Goal: Task Accomplishment & Management: Use online tool/utility

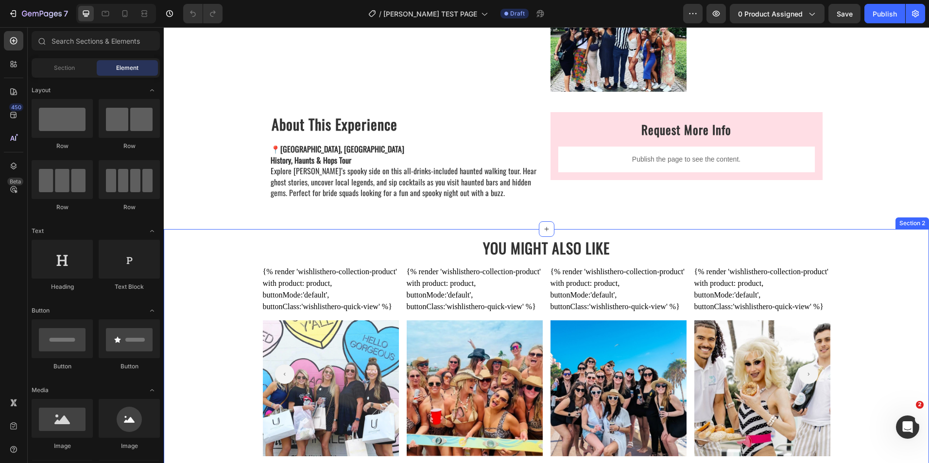
scroll to position [1045, 0]
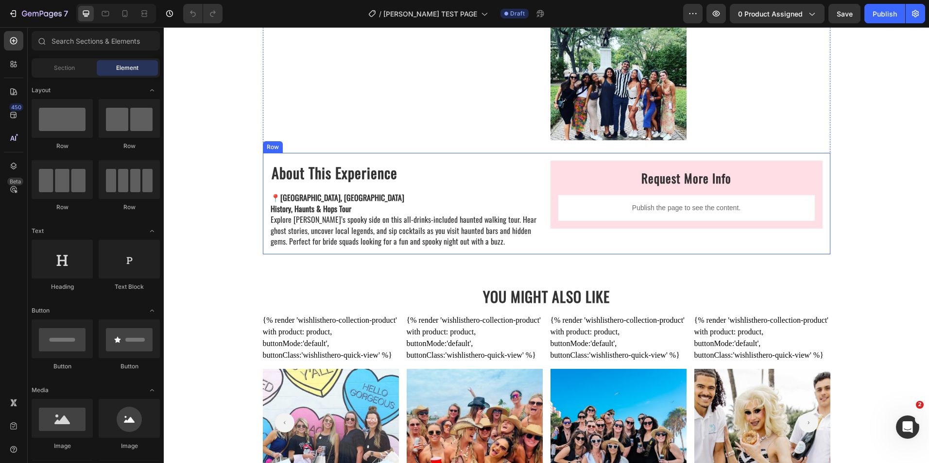
click at [308, 250] on div "About This Experience Heading 📍 [GEOGRAPHIC_DATA], [GEOGRAPHIC_DATA] History, H…" at bounding box center [546, 204] width 567 height 102
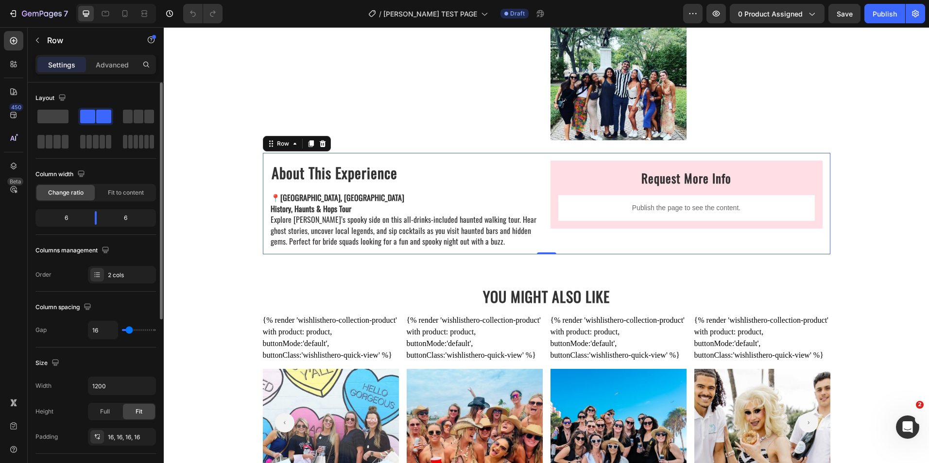
scroll to position [49, 0]
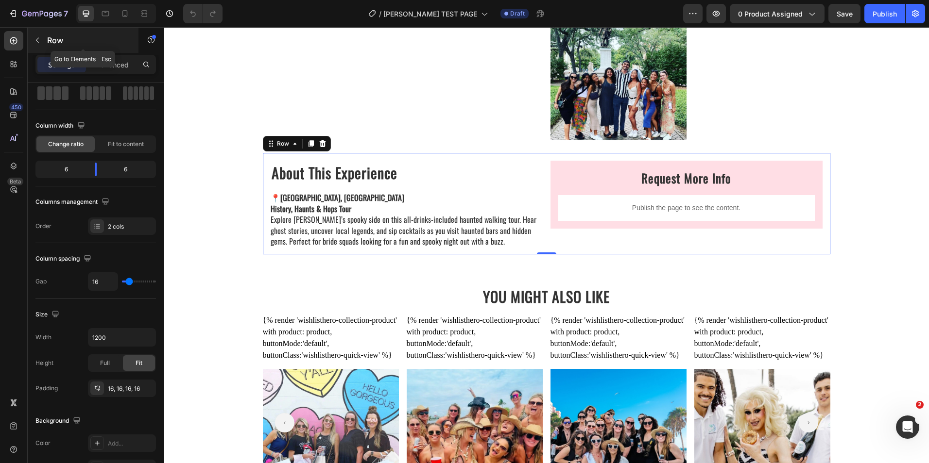
click at [43, 44] on button "button" at bounding box center [38, 41] width 16 height 16
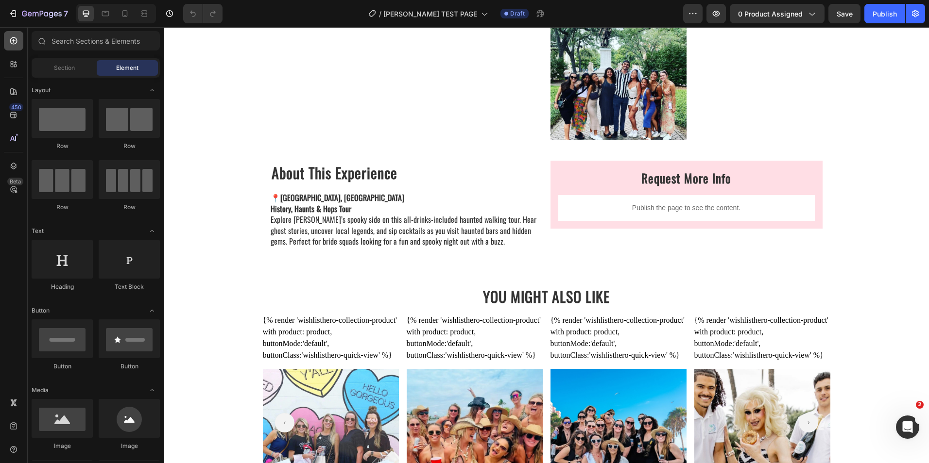
click at [11, 35] on div at bounding box center [13, 40] width 19 height 19
click at [16, 42] on icon at bounding box center [14, 41] width 10 height 10
click at [48, 67] on div "Section" at bounding box center [64, 68] width 61 height 16
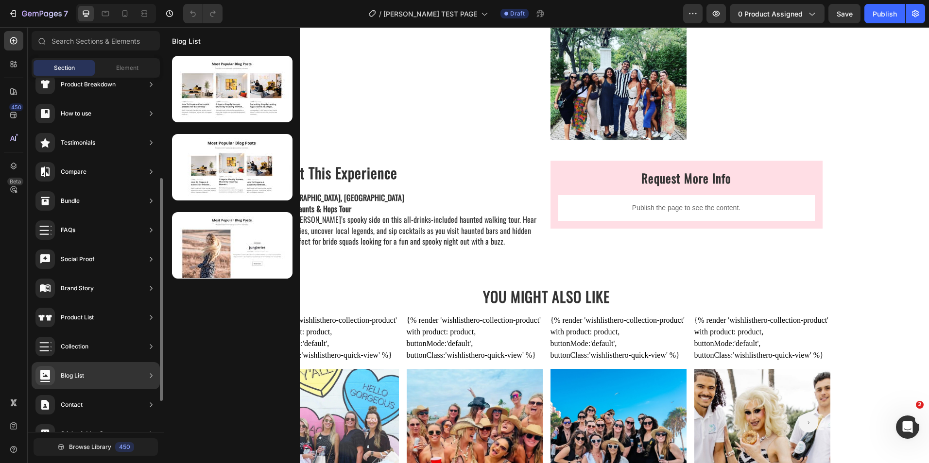
scroll to position [112, 0]
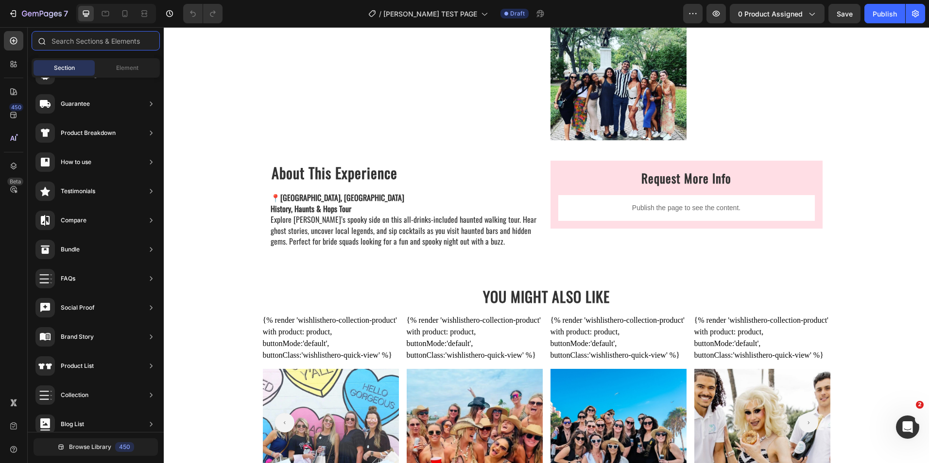
click at [63, 40] on input "text" at bounding box center [96, 40] width 128 height 19
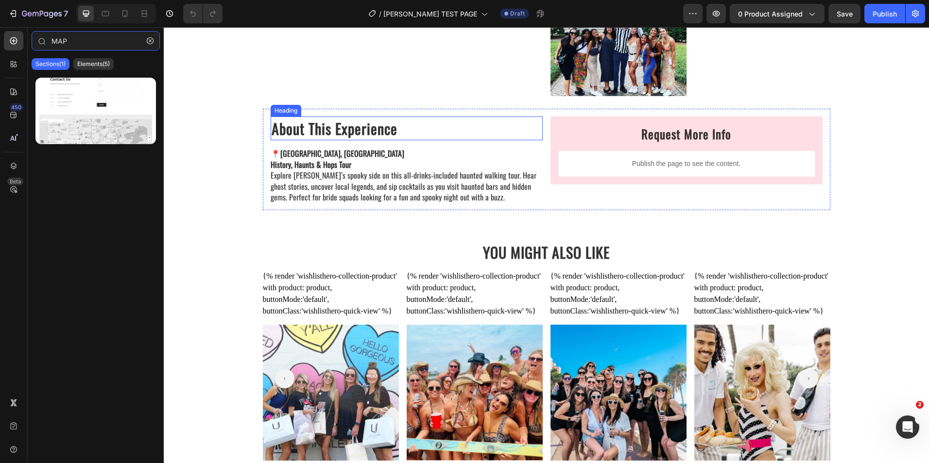
scroll to position [1287, 0]
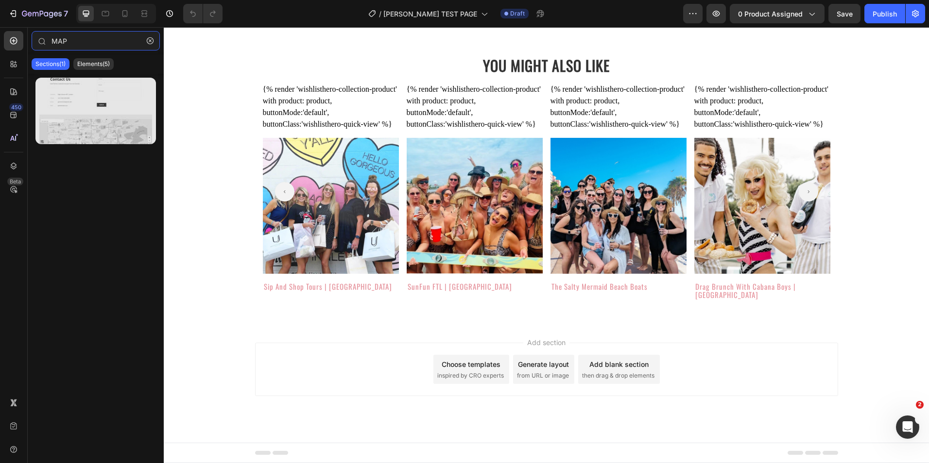
type input "MAP"
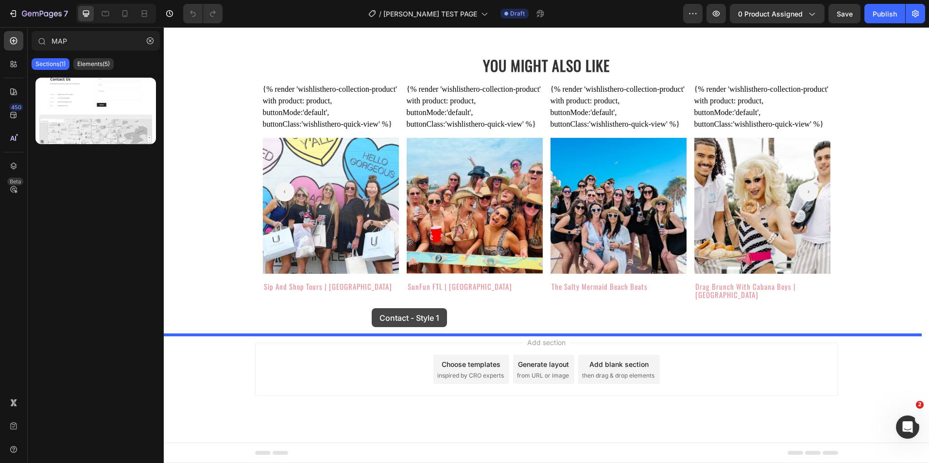
drag, startPoint x: 251, startPoint y: 134, endPoint x: 372, endPoint y: 309, distance: 212.7
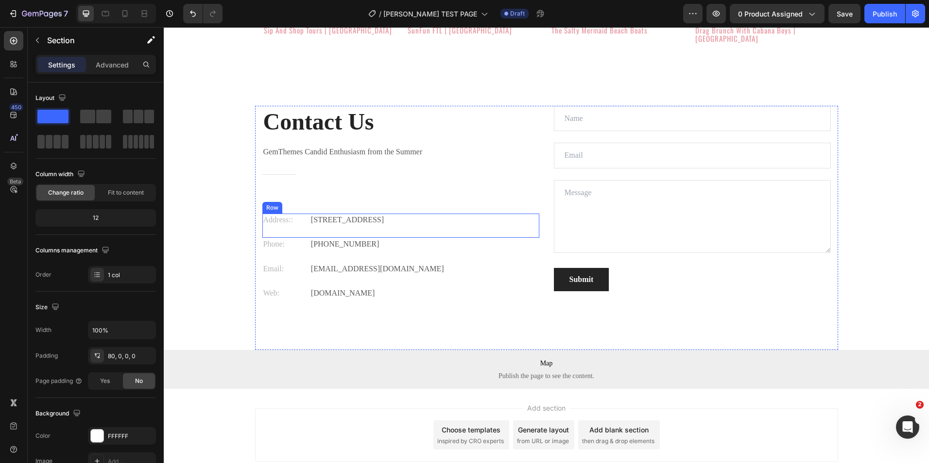
scroll to position [1550, 0]
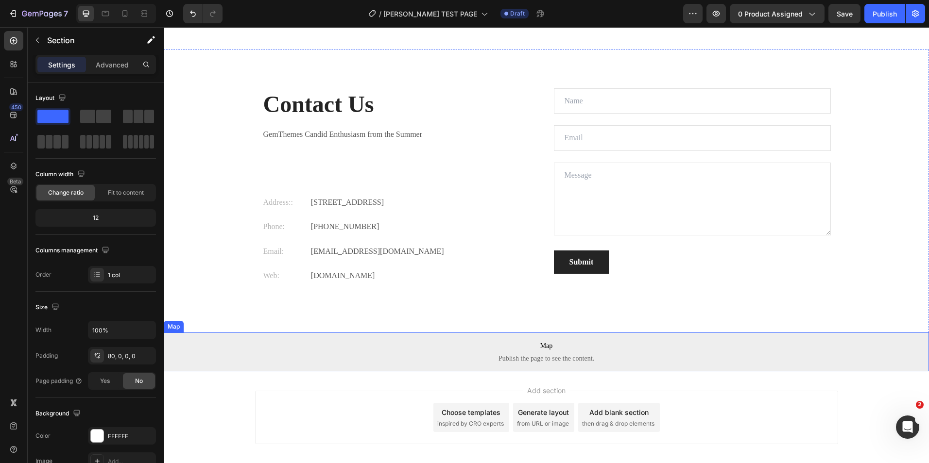
click at [493, 352] on span "Map" at bounding box center [546, 347] width 765 height 12
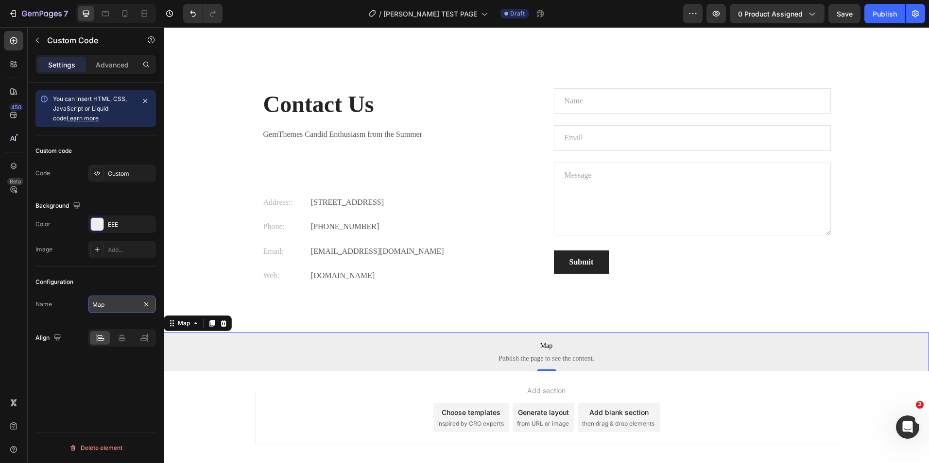
click at [108, 302] on input "Map" at bounding box center [122, 304] width 68 height 17
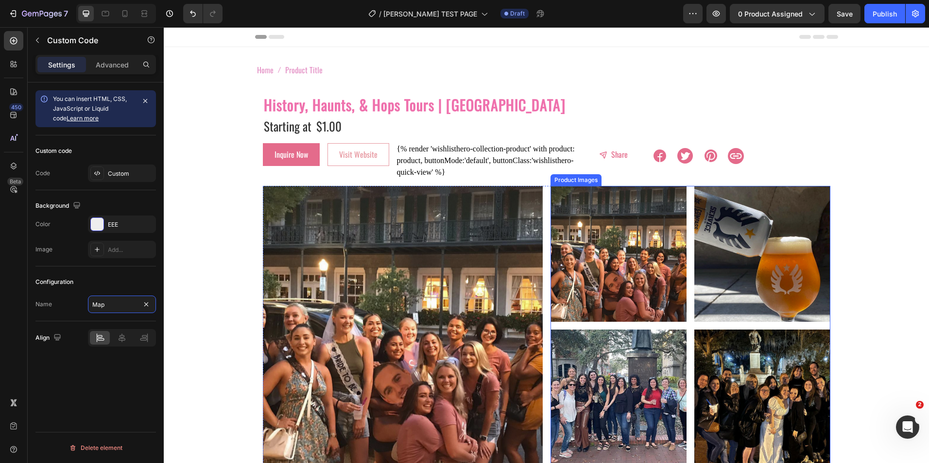
scroll to position [49, 0]
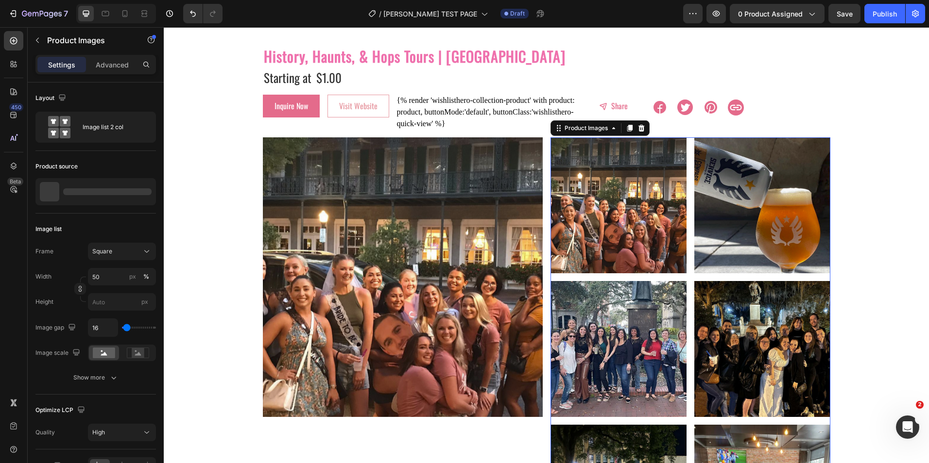
click at [612, 224] on div at bounding box center [618, 205] width 136 height 136
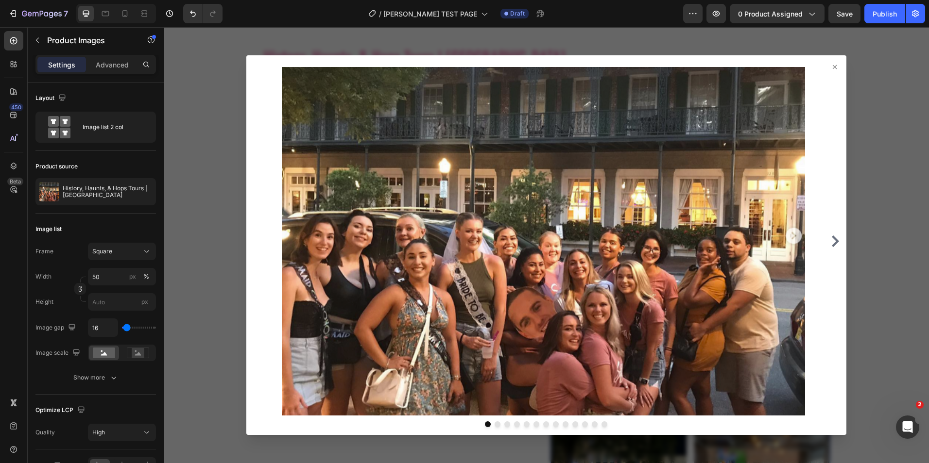
click at [760, 164] on img at bounding box center [543, 241] width 532 height 349
click at [832, 67] on icon at bounding box center [835, 67] width 8 height 8
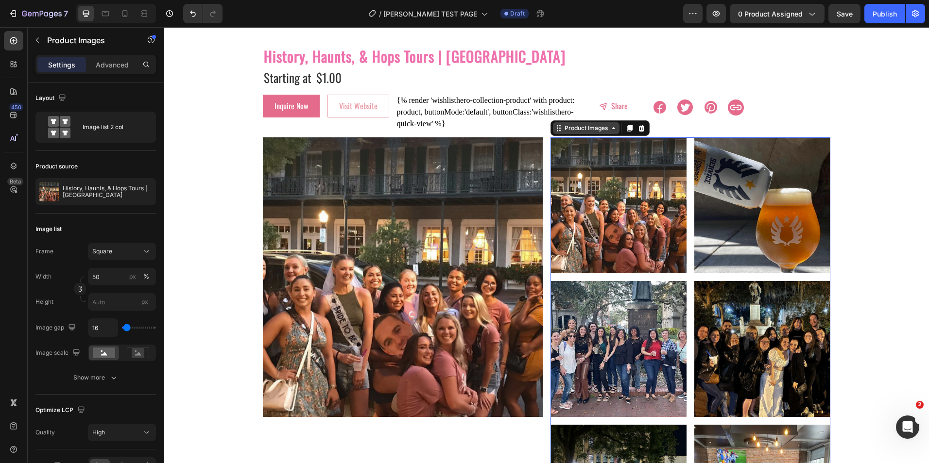
click at [586, 132] on div "Product Images" at bounding box center [586, 128] width 47 height 9
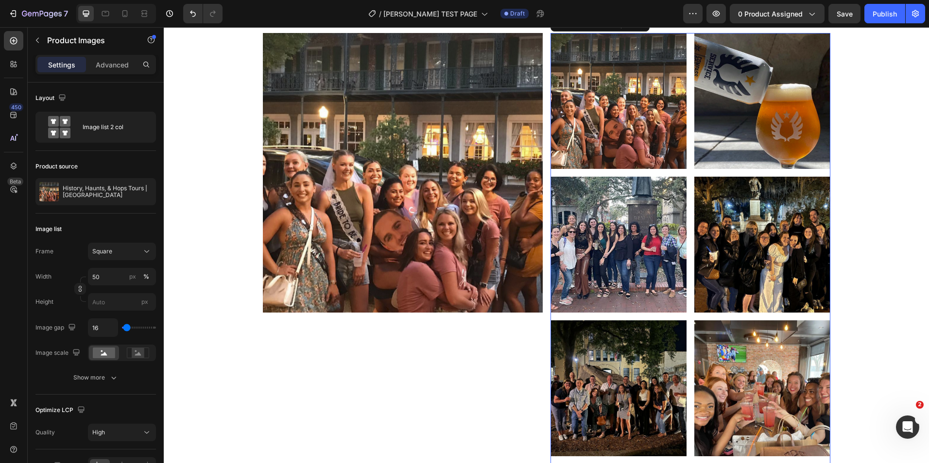
scroll to position [146, 0]
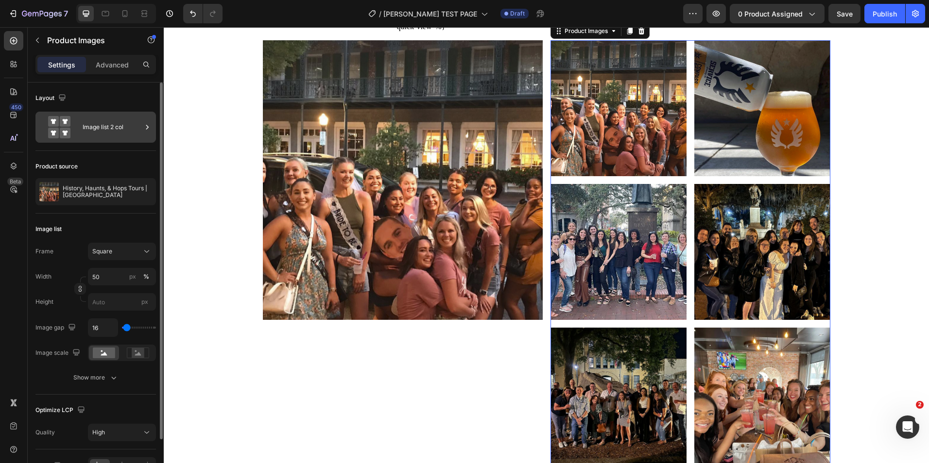
click at [54, 116] on rect at bounding box center [53, 121] width 11 height 11
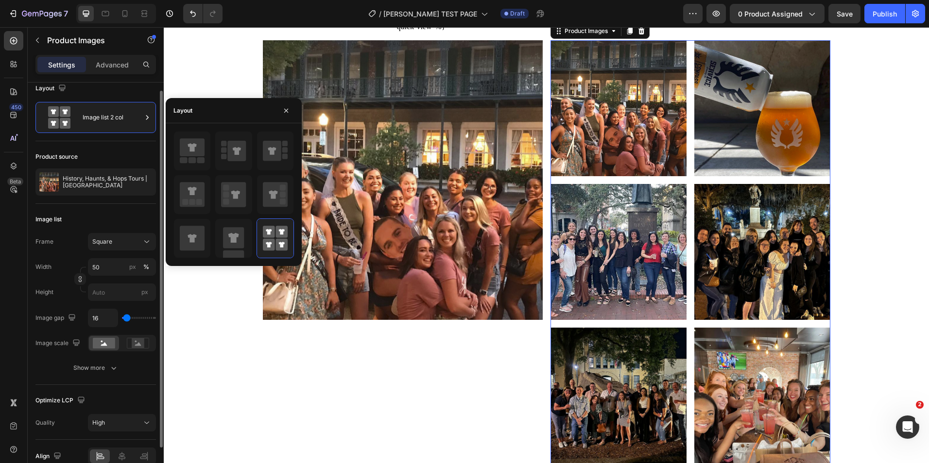
scroll to position [0, 0]
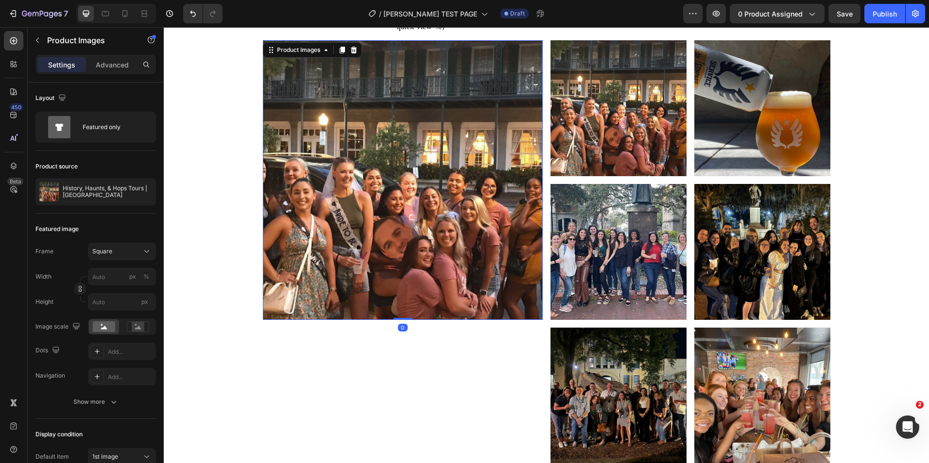
click at [374, 82] on img at bounding box center [403, 180] width 280 height 280
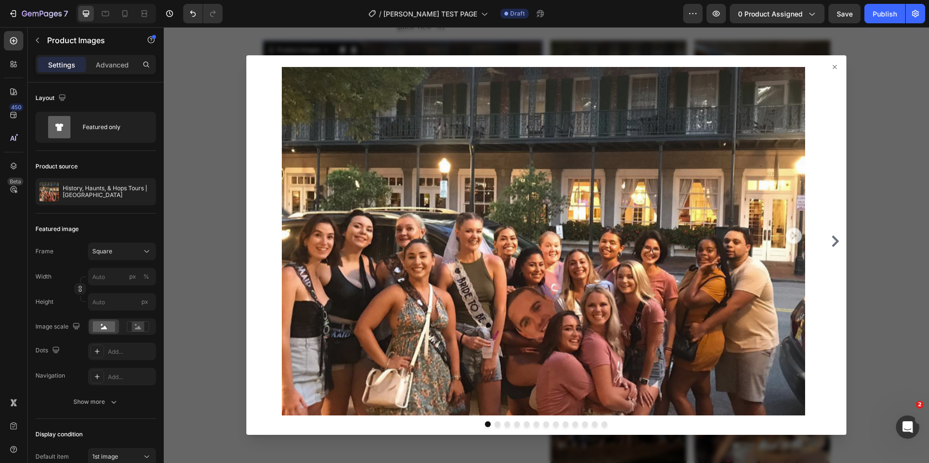
click at [832, 241] on icon "Carousel Next Arrow" at bounding box center [835, 242] width 7 height 12
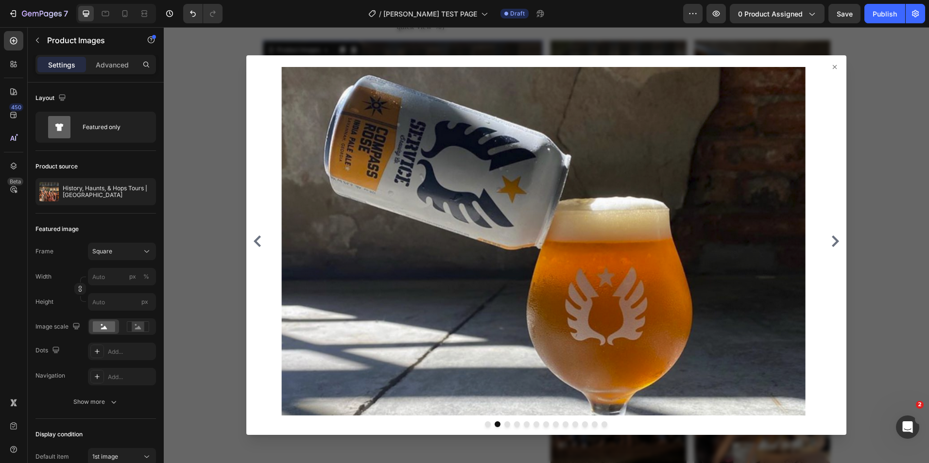
click at [690, 217] on img at bounding box center [543, 241] width 532 height 349
click at [151, 195] on button "button" at bounding box center [146, 192] width 12 height 12
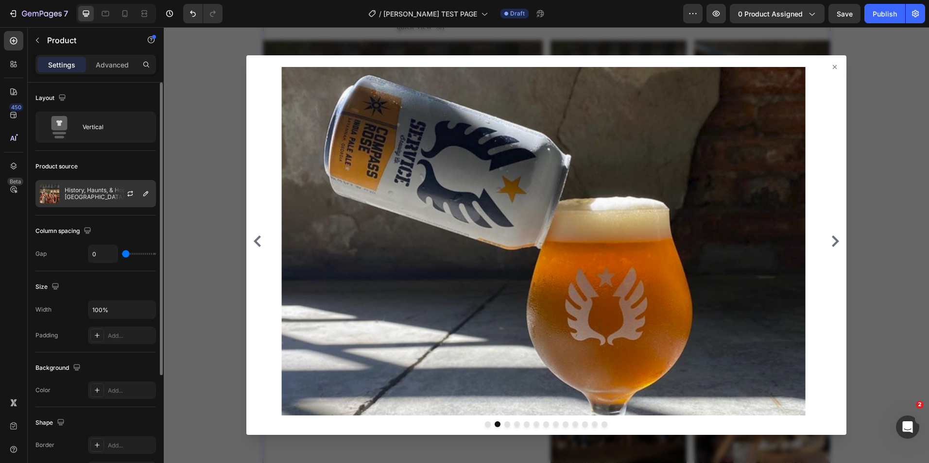
click at [102, 189] on p "History, Haunts, & Hops Tours | [GEOGRAPHIC_DATA]" at bounding box center [108, 194] width 87 height 14
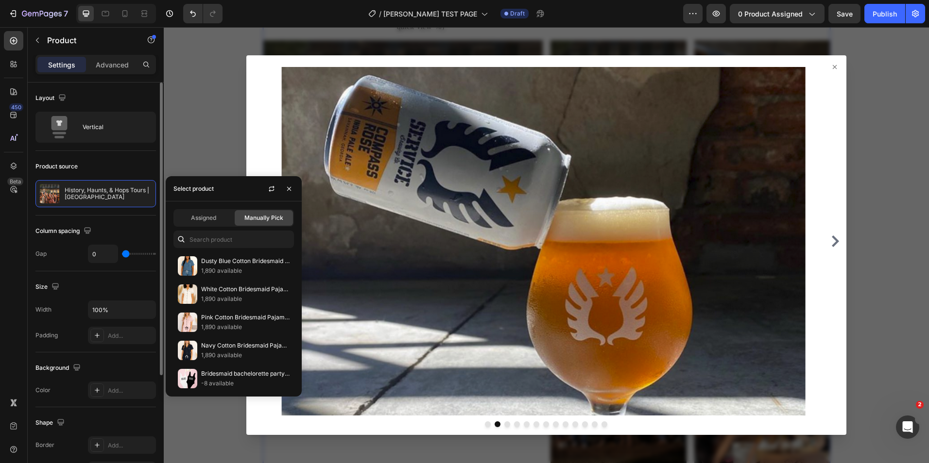
click at [116, 160] on div "Product source" at bounding box center [95, 167] width 120 height 16
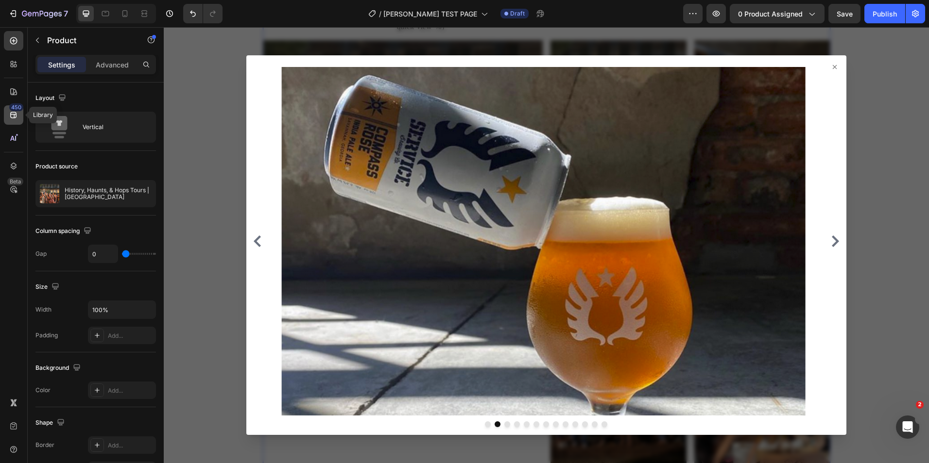
click at [14, 117] on icon at bounding box center [13, 115] width 6 height 6
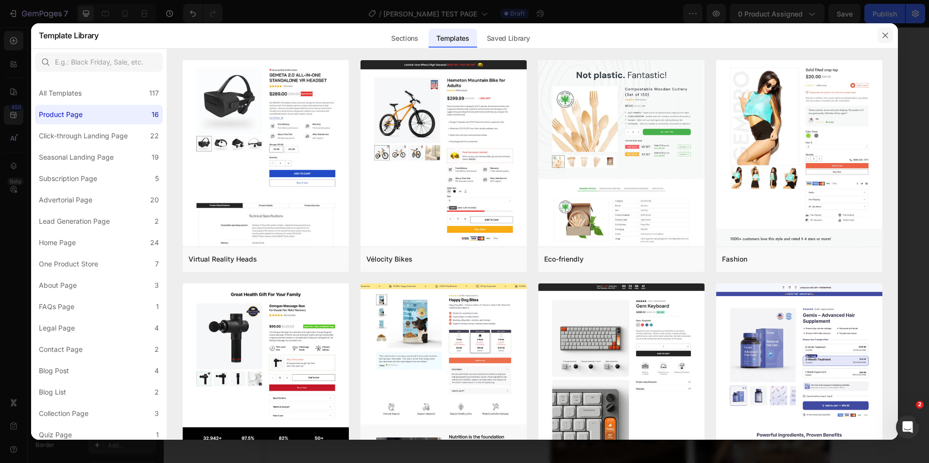
click at [885, 40] on button "button" at bounding box center [885, 36] width 16 height 16
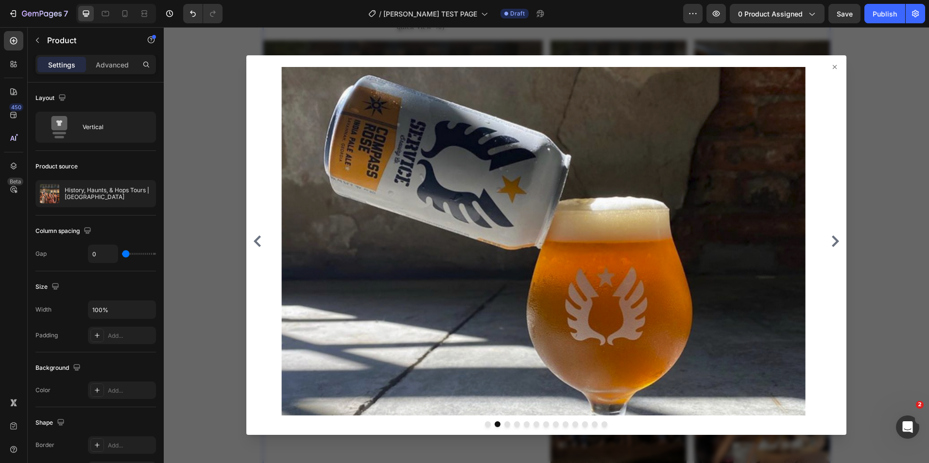
click at [195, 84] on div at bounding box center [546, 245] width 765 height 436
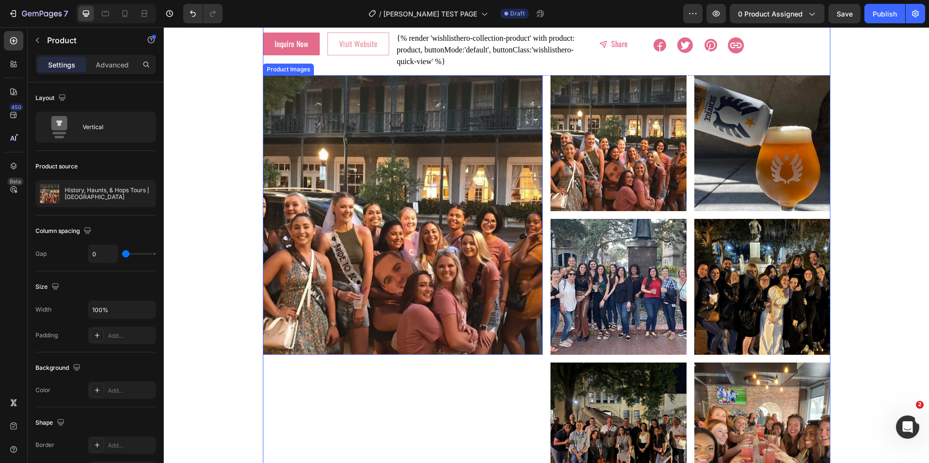
scroll to position [97, 0]
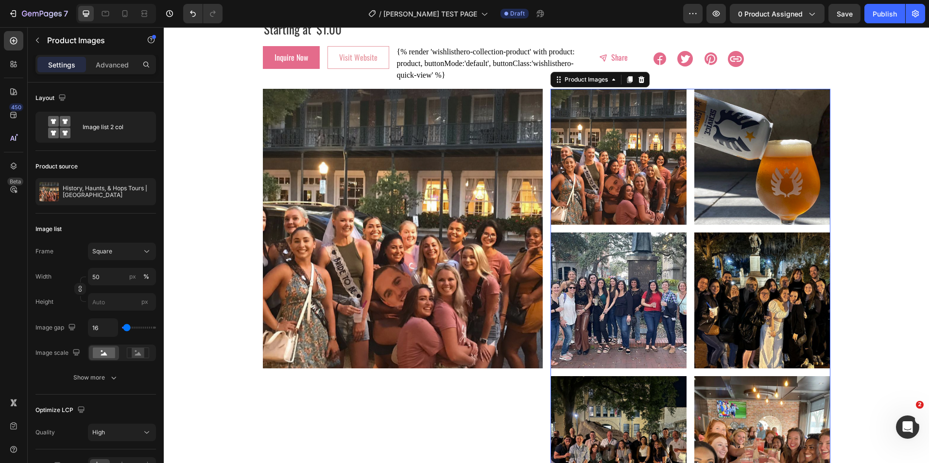
click at [588, 165] on div at bounding box center [618, 157] width 136 height 136
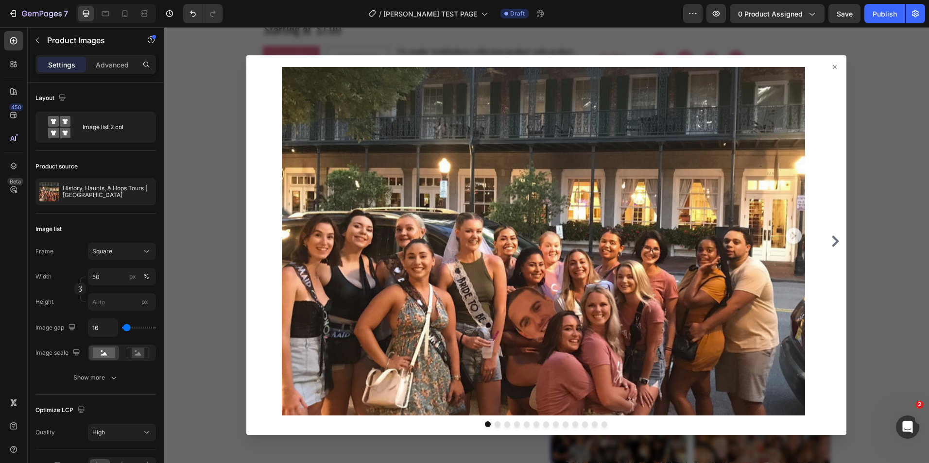
click at [588, 165] on img at bounding box center [543, 241] width 532 height 349
click at [201, 118] on div at bounding box center [546, 245] width 765 height 436
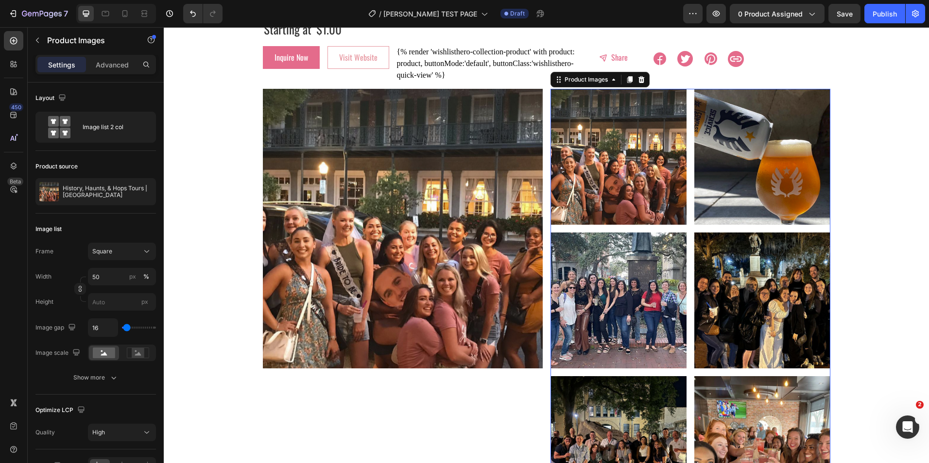
click at [742, 171] on div at bounding box center [762, 157] width 136 height 136
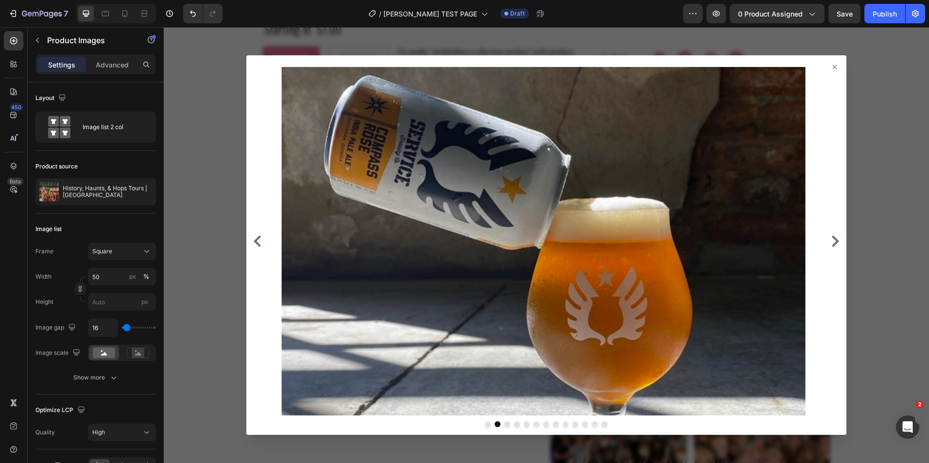
click at [896, 176] on div at bounding box center [546, 245] width 765 height 436
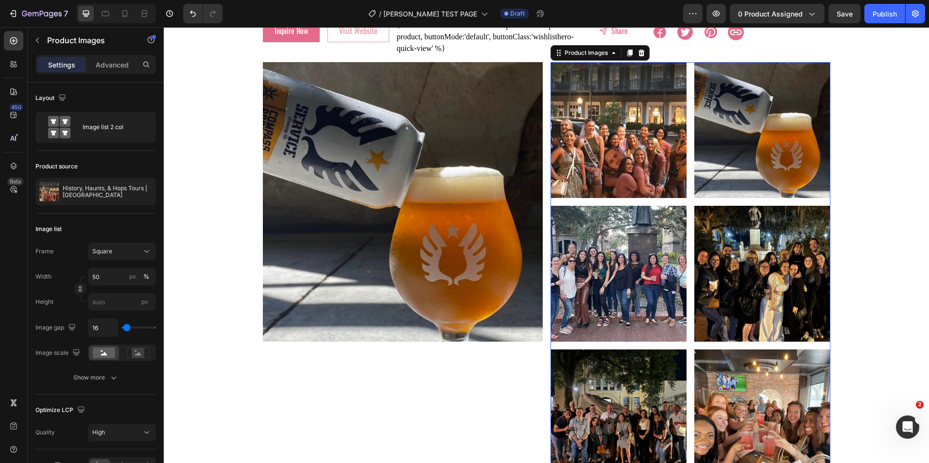
scroll to position [146, 0]
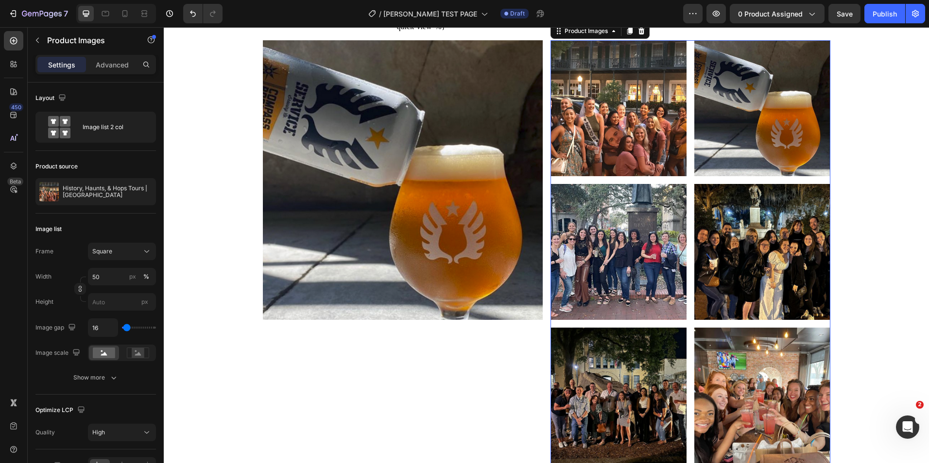
click at [712, 211] on div at bounding box center [762, 252] width 136 height 136
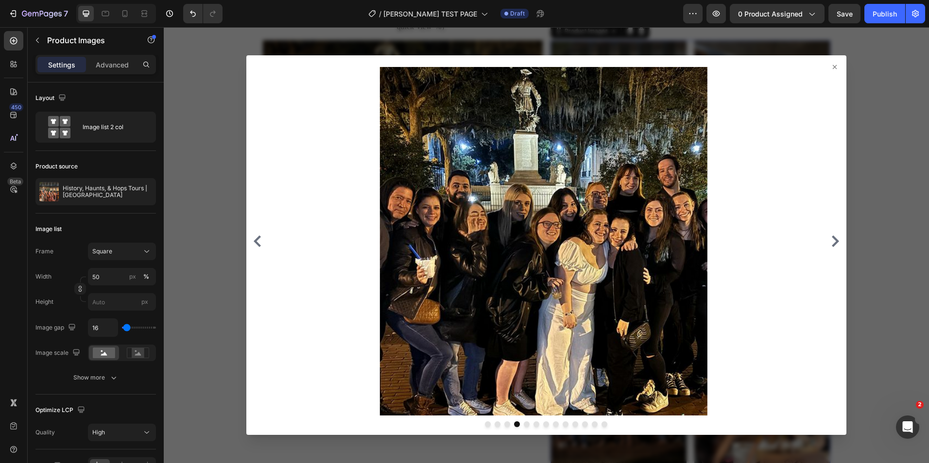
click at [470, 265] on img at bounding box center [543, 241] width 532 height 349
click at [889, 169] on div at bounding box center [546, 245] width 765 height 436
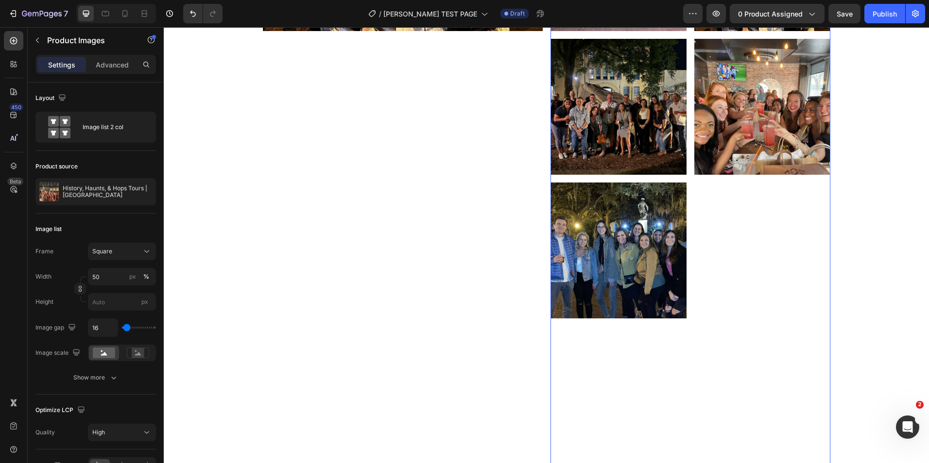
scroll to position [437, 0]
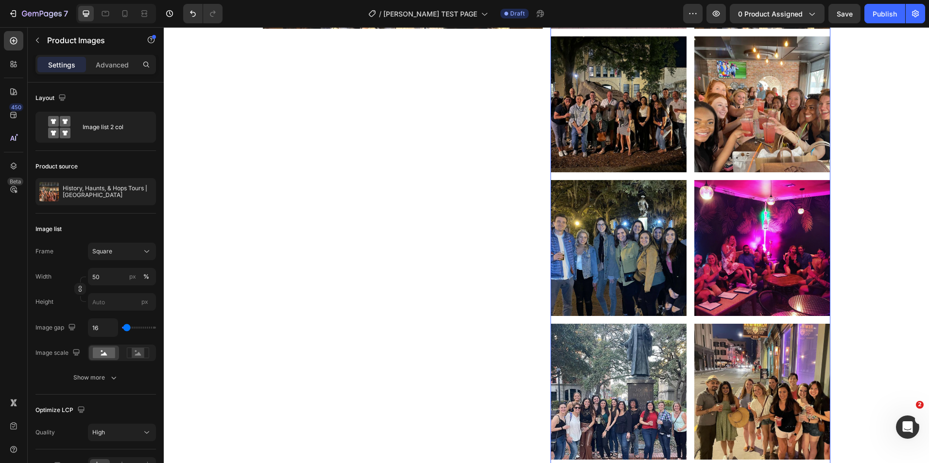
click at [633, 371] on div at bounding box center [618, 392] width 136 height 136
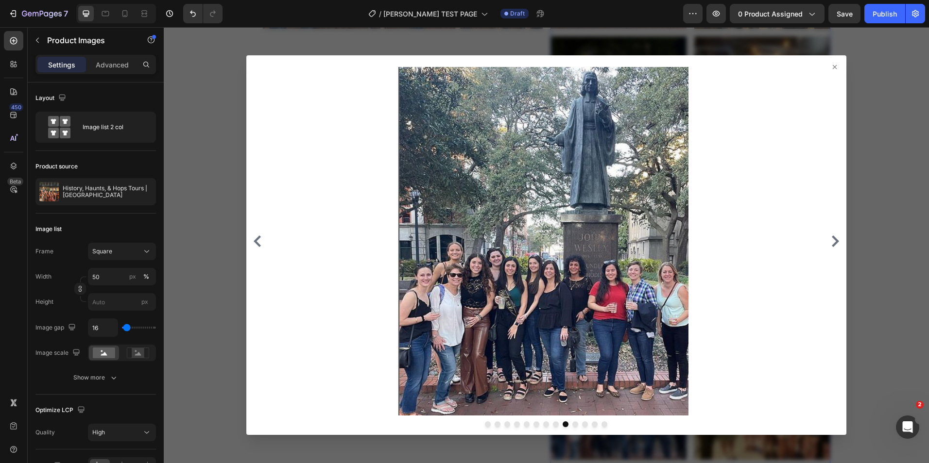
click at [477, 401] on img at bounding box center [543, 241] width 532 height 349
click at [601, 426] on button "Dot" at bounding box center [604, 425] width 6 height 6
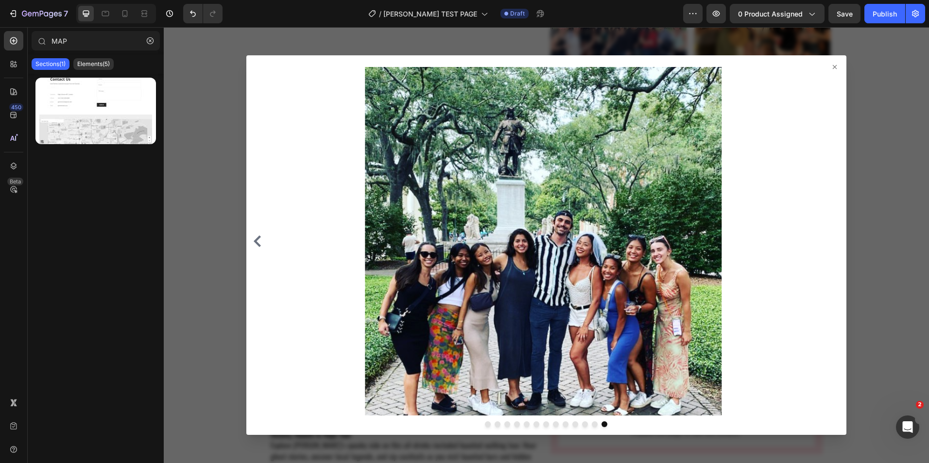
scroll to position [1200, 0]
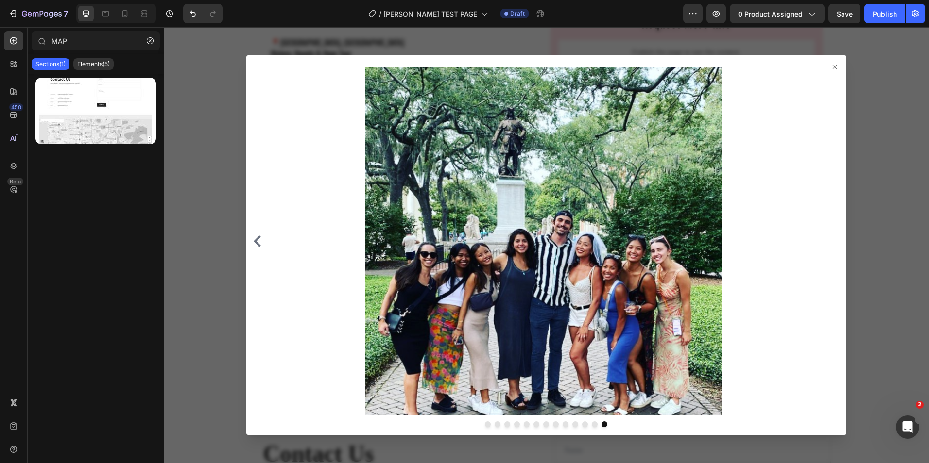
click at [829, 72] on div at bounding box center [546, 241] width 592 height 349
click at [832, 66] on icon at bounding box center [834, 67] width 4 height 4
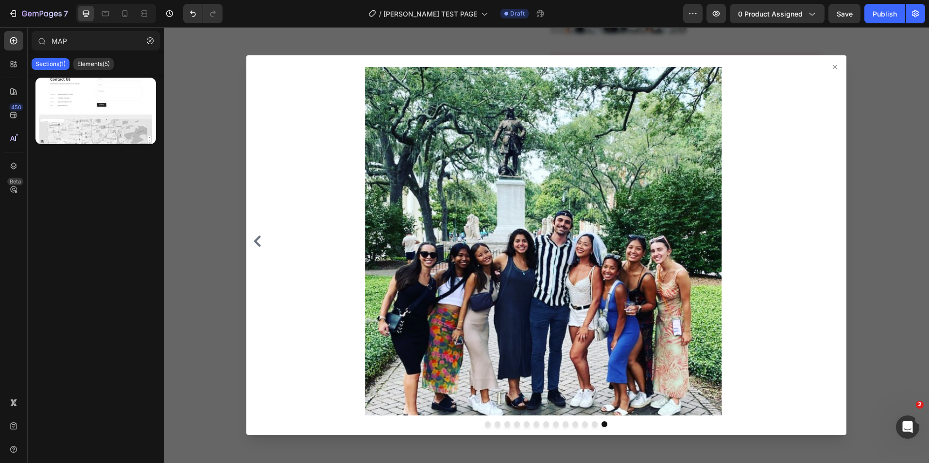
click at [178, 120] on div at bounding box center [546, 245] width 765 height 436
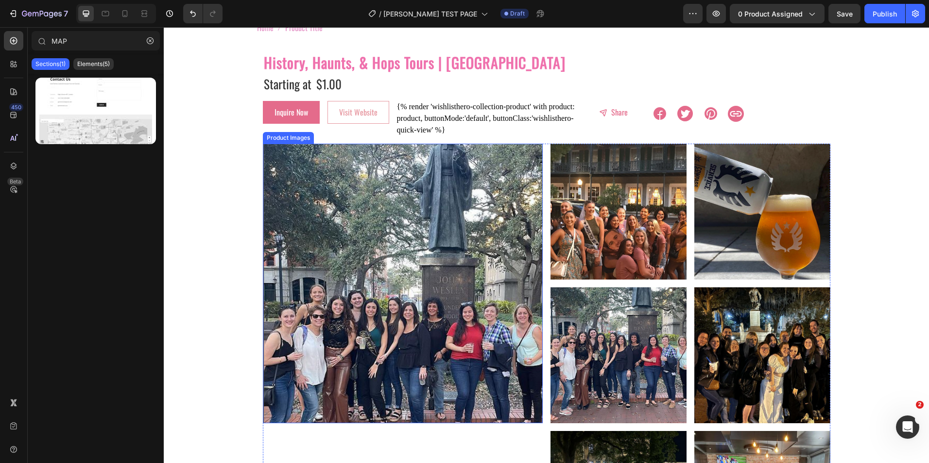
scroll to position [97, 0]
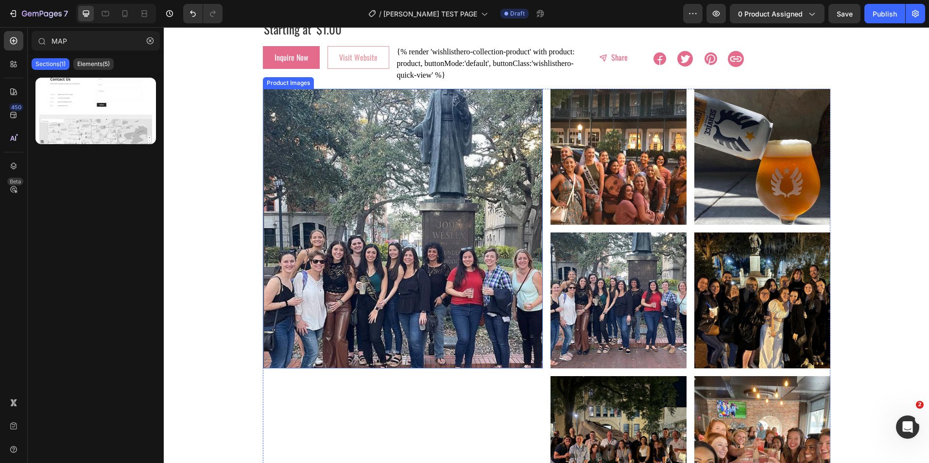
click at [423, 159] on img at bounding box center [403, 229] width 280 height 280
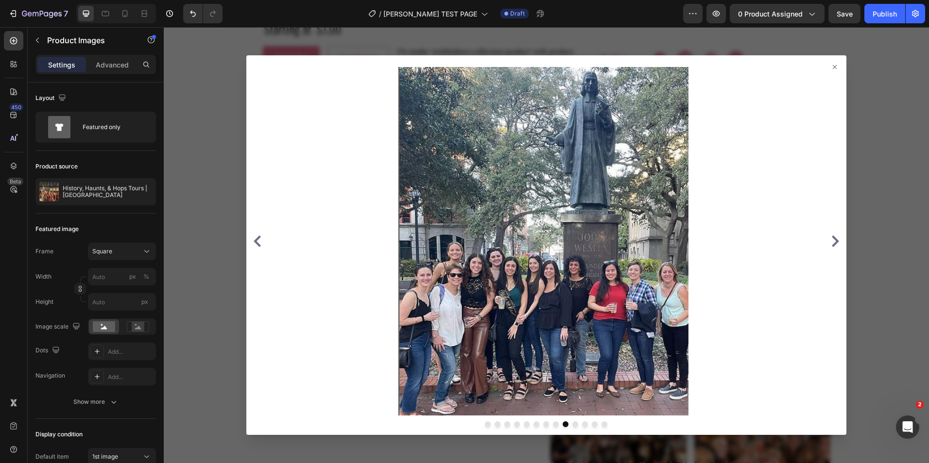
click at [212, 184] on div at bounding box center [546, 245] width 765 height 436
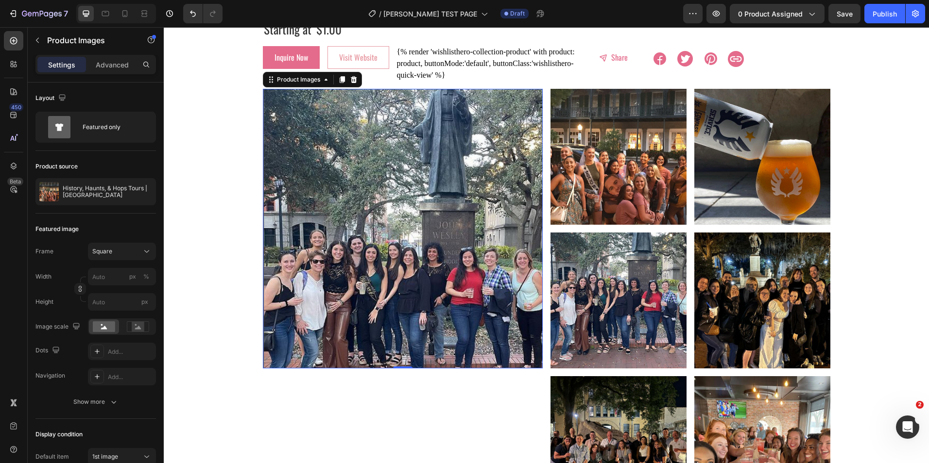
click at [306, 127] on img at bounding box center [403, 229] width 280 height 280
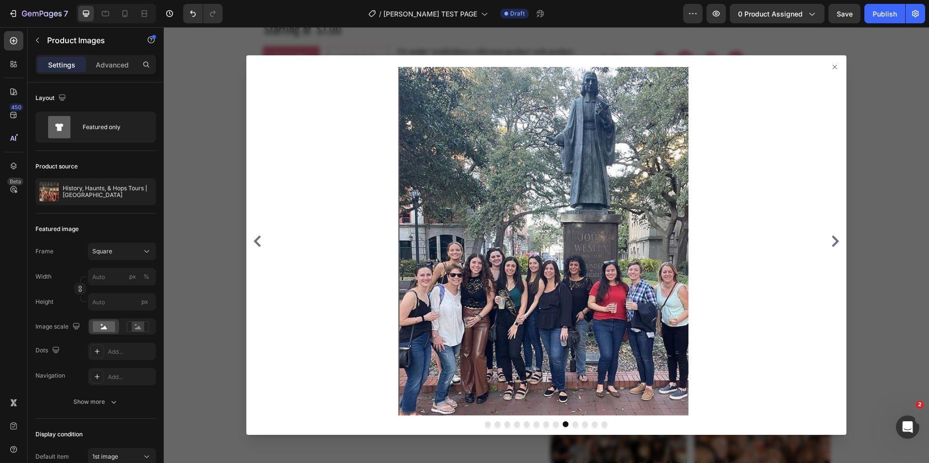
click at [221, 104] on div at bounding box center [546, 245] width 765 height 436
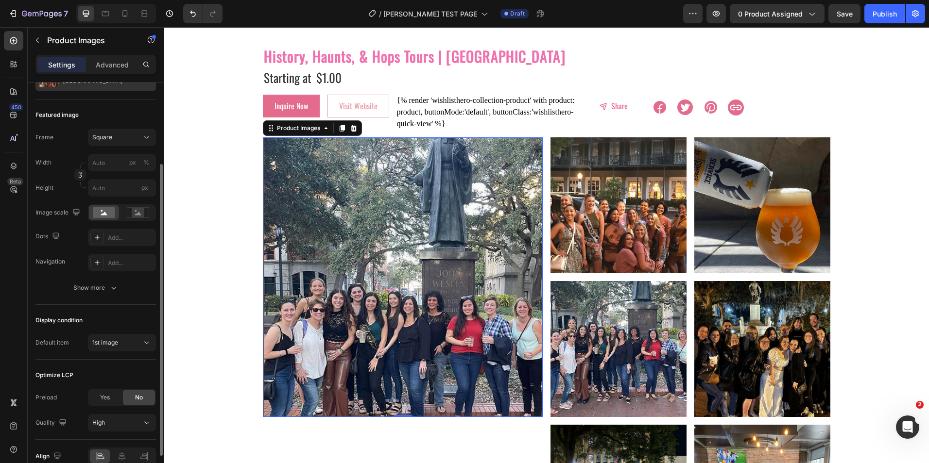
scroll to position [0, 0]
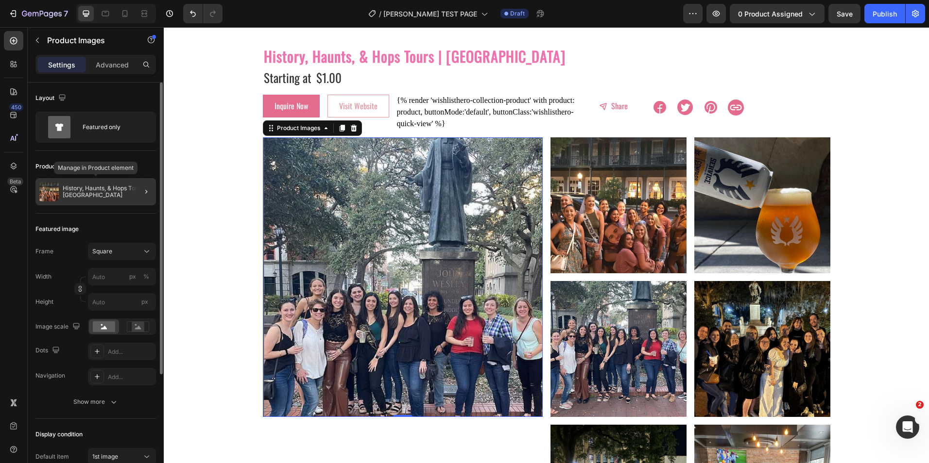
click at [92, 189] on p "History, Haunts, & Hops Tours | [GEOGRAPHIC_DATA]" at bounding box center [107, 192] width 89 height 14
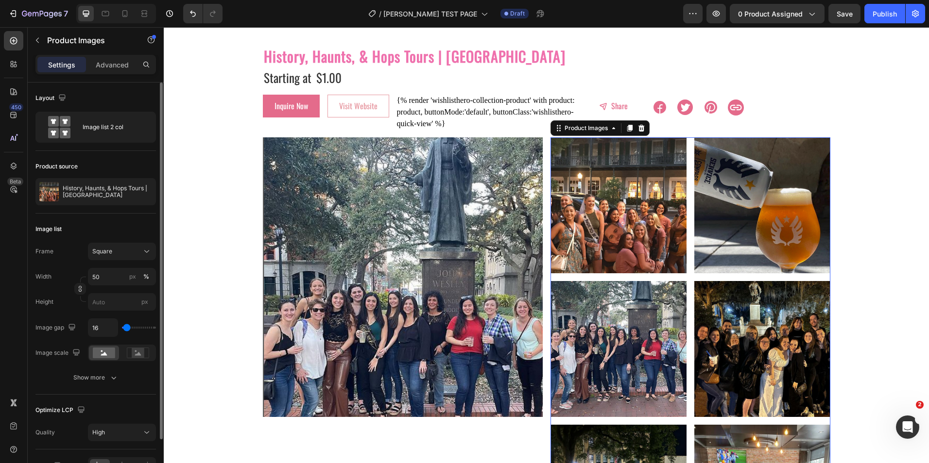
click at [593, 153] on div at bounding box center [618, 205] width 136 height 136
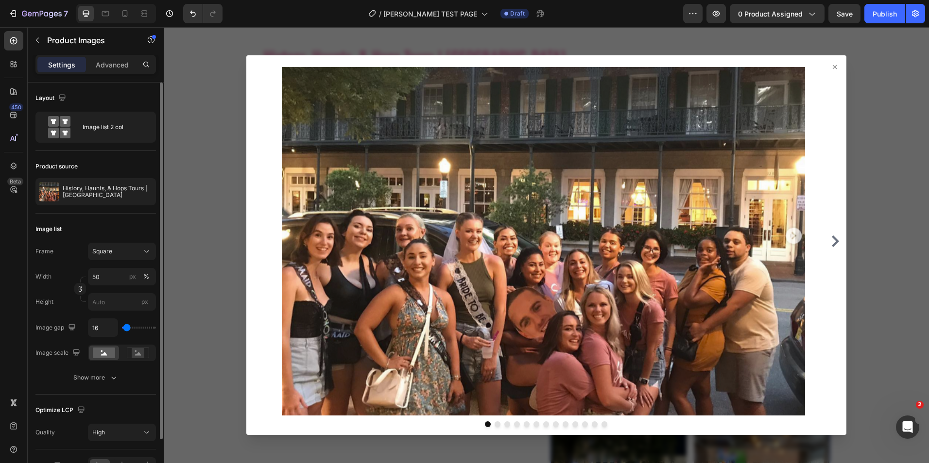
click at [570, 188] on img at bounding box center [543, 241] width 532 height 349
click at [103, 125] on div "Image list 2 col" at bounding box center [112, 127] width 59 height 22
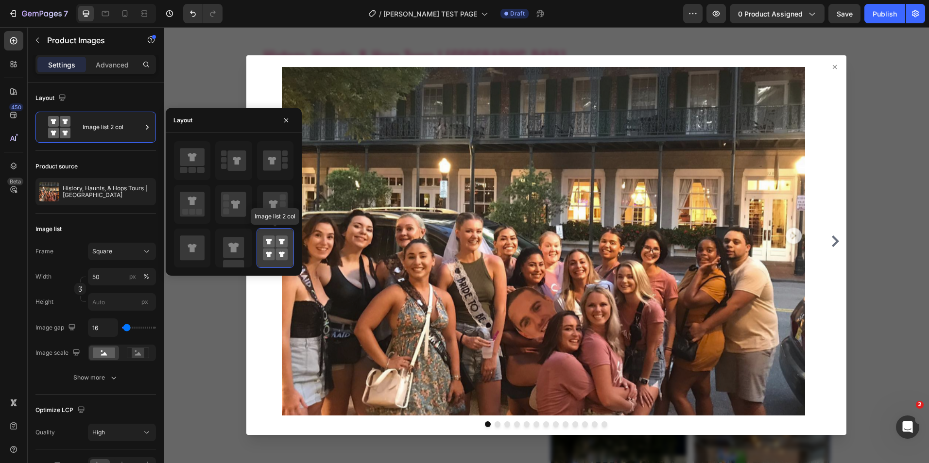
click at [273, 243] on rect at bounding box center [269, 242] width 12 height 12
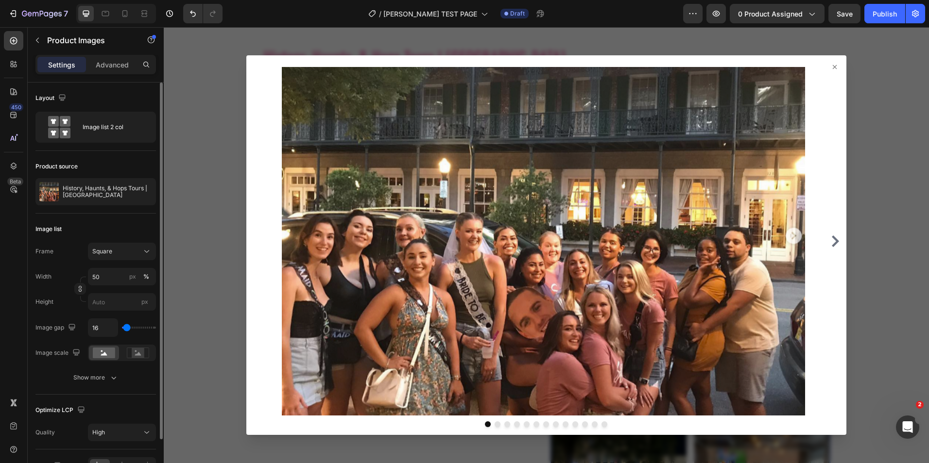
click at [93, 93] on div "Layout" at bounding box center [95, 98] width 120 height 16
click at [98, 68] on p "Advanced" at bounding box center [112, 65] width 33 height 10
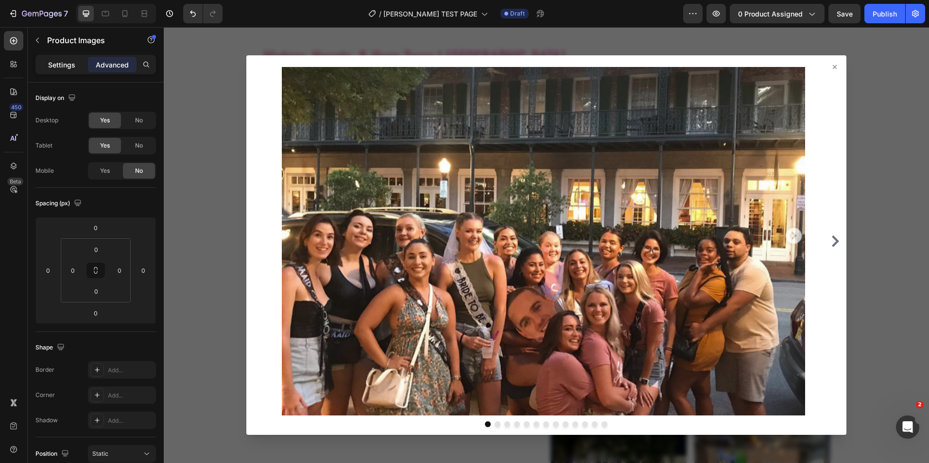
click at [69, 59] on div "Settings" at bounding box center [61, 65] width 49 height 16
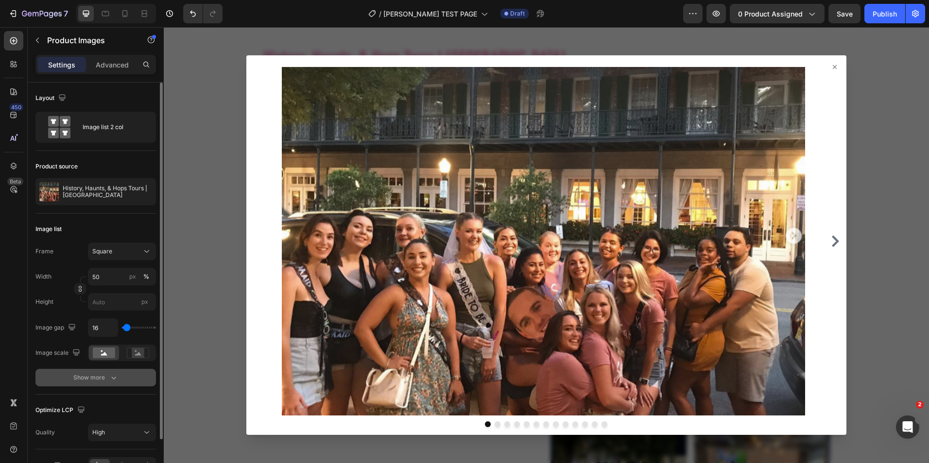
click at [103, 379] on div "Show more" at bounding box center [95, 378] width 45 height 10
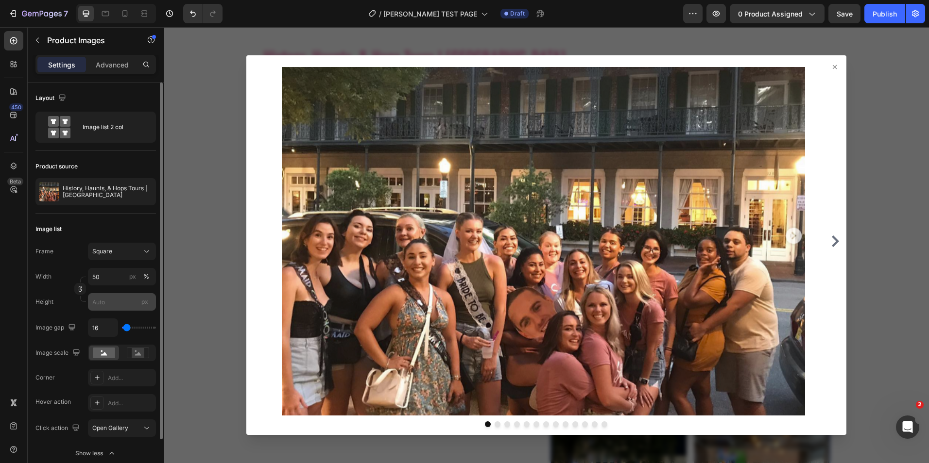
scroll to position [97, 0]
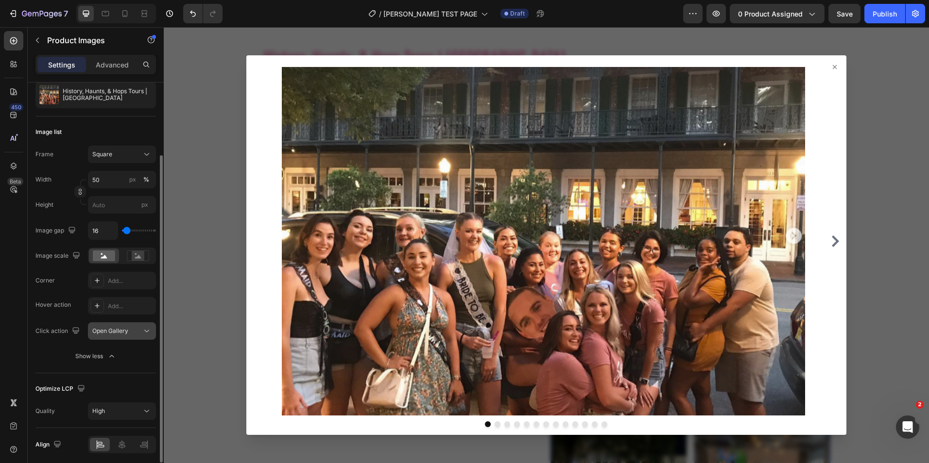
click at [127, 338] on button "Open Gallery" at bounding box center [122, 331] width 68 height 17
click at [55, 356] on button "Show less" at bounding box center [95, 356] width 120 height 17
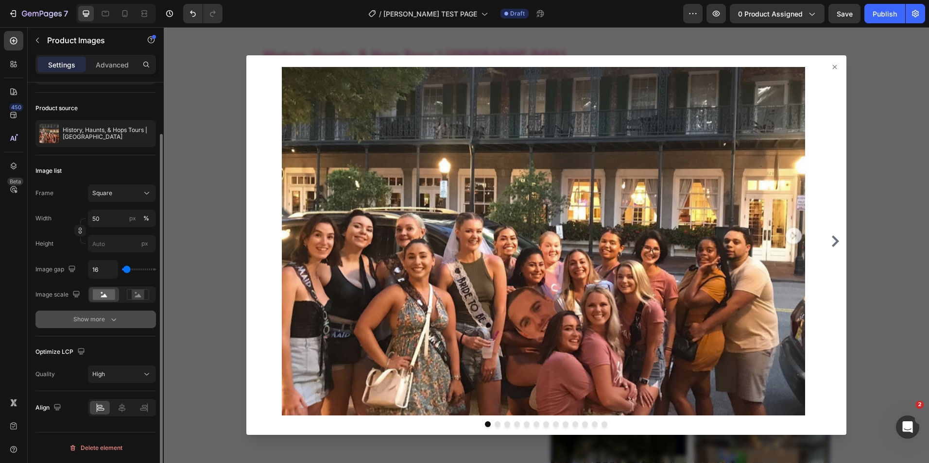
click at [83, 322] on div "Show more" at bounding box center [95, 320] width 45 height 10
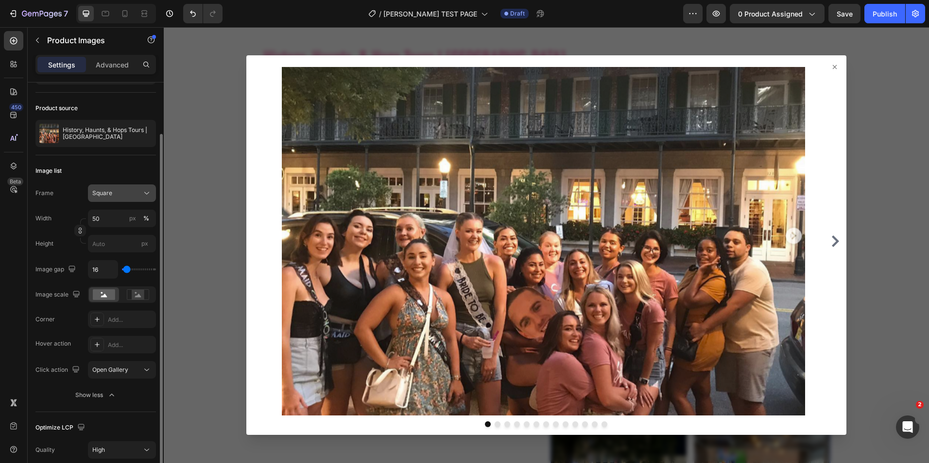
click at [122, 195] on div "Square" at bounding box center [116, 193] width 48 height 9
click at [120, 166] on div "Image list" at bounding box center [95, 171] width 120 height 16
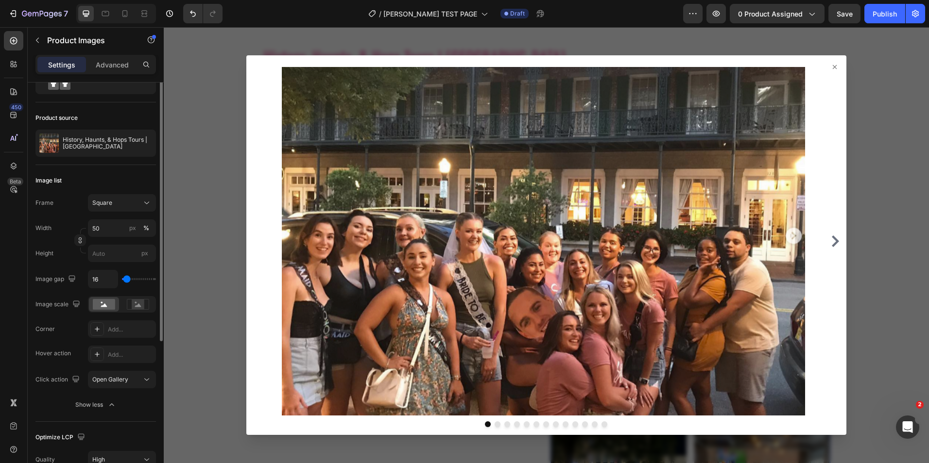
scroll to position [0, 0]
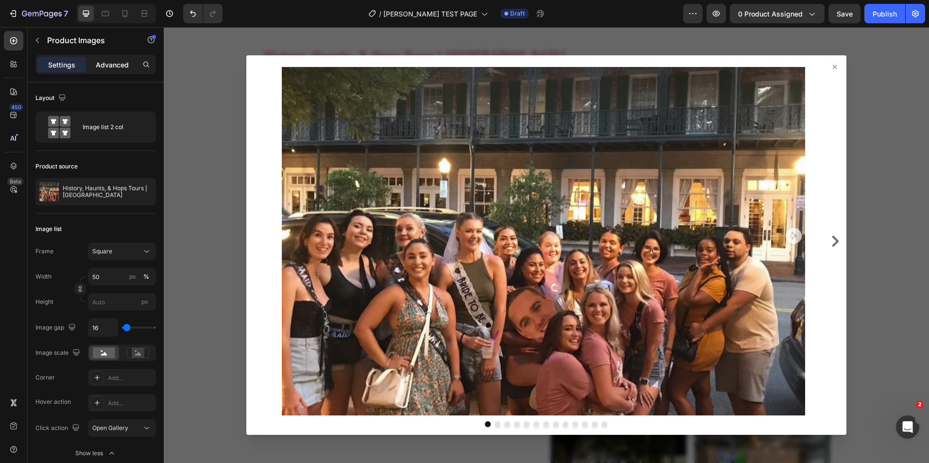
click at [120, 64] on p "Advanced" at bounding box center [112, 65] width 33 height 10
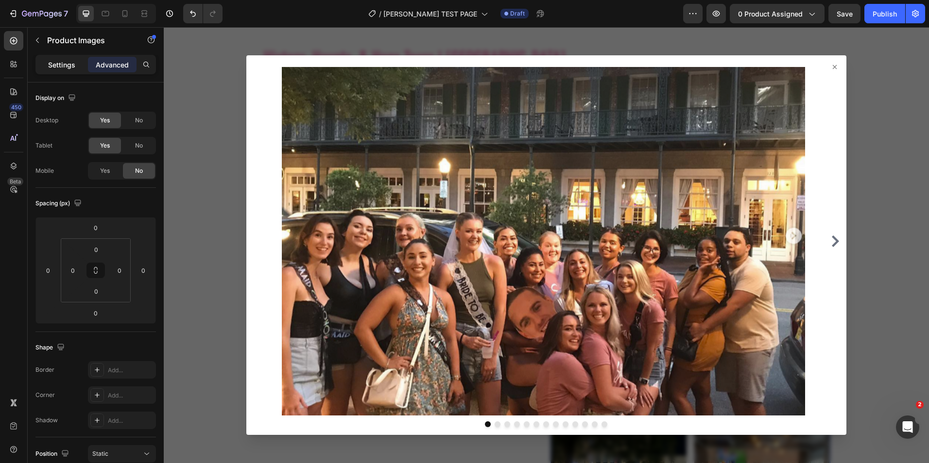
click at [60, 65] on p "Settings" at bounding box center [61, 65] width 27 height 10
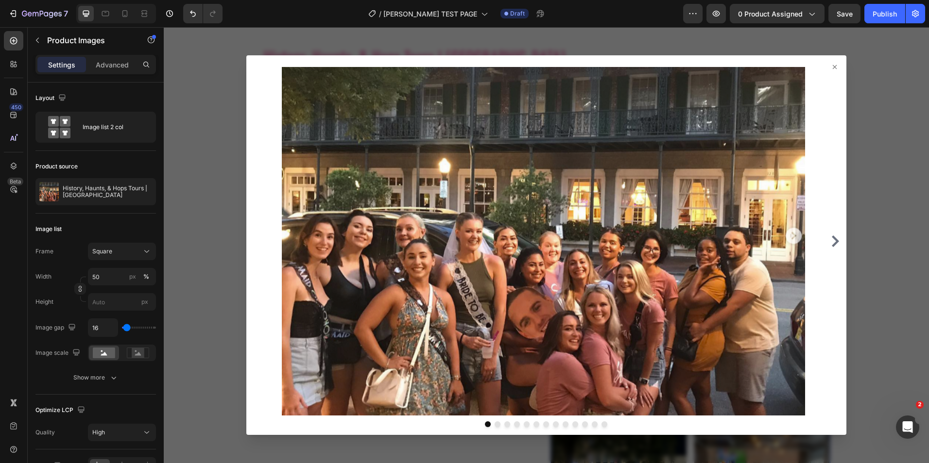
click at [203, 144] on div at bounding box center [546, 245] width 765 height 436
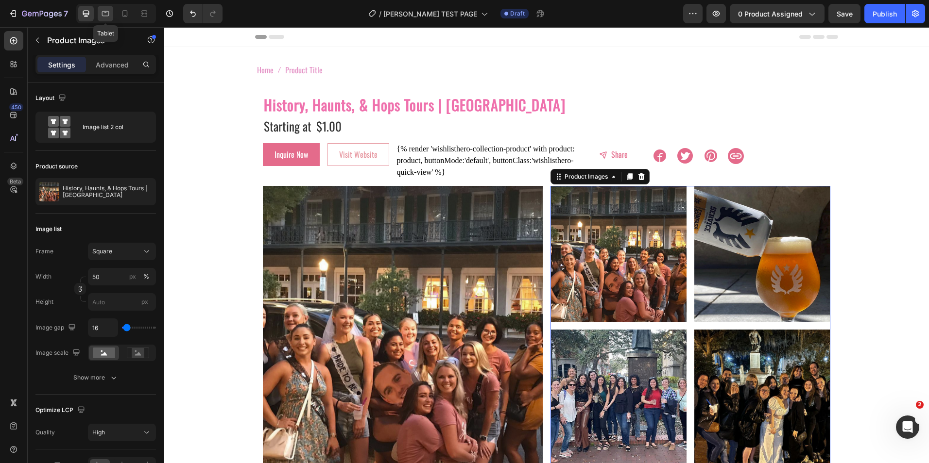
click at [110, 16] on icon at bounding box center [106, 14] width 10 height 10
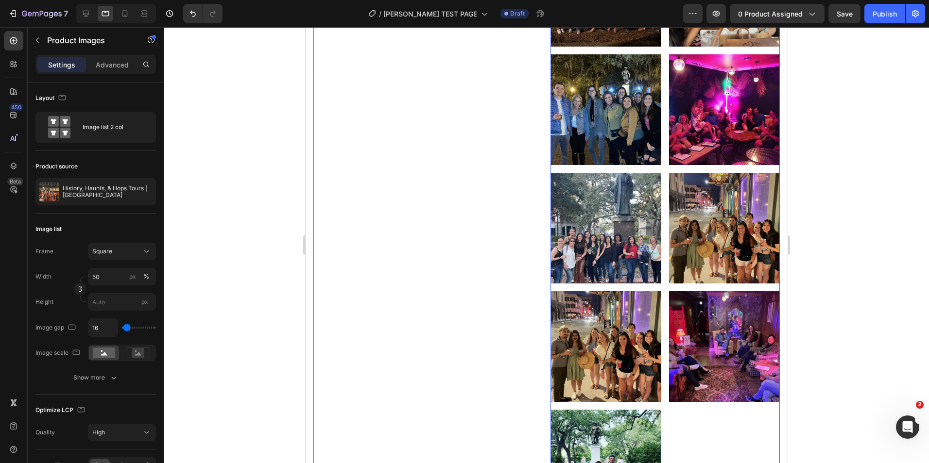
scroll to position [611, 0]
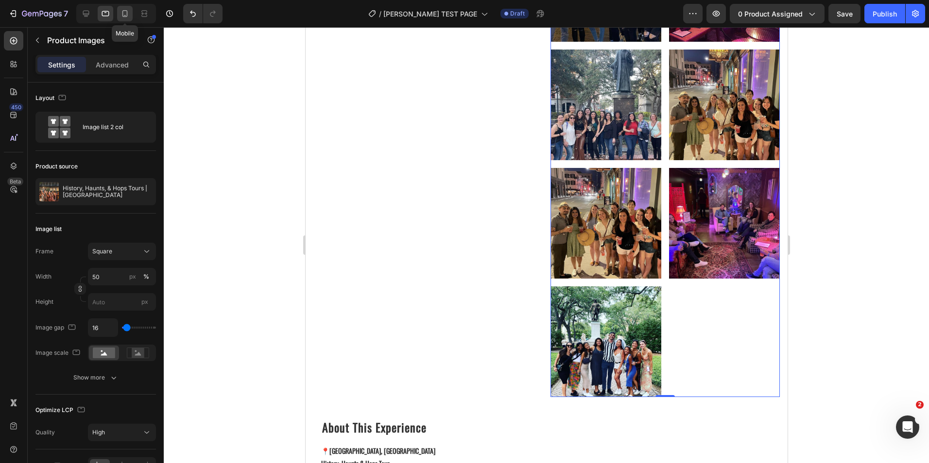
click at [128, 6] on div at bounding box center [125, 14] width 16 height 16
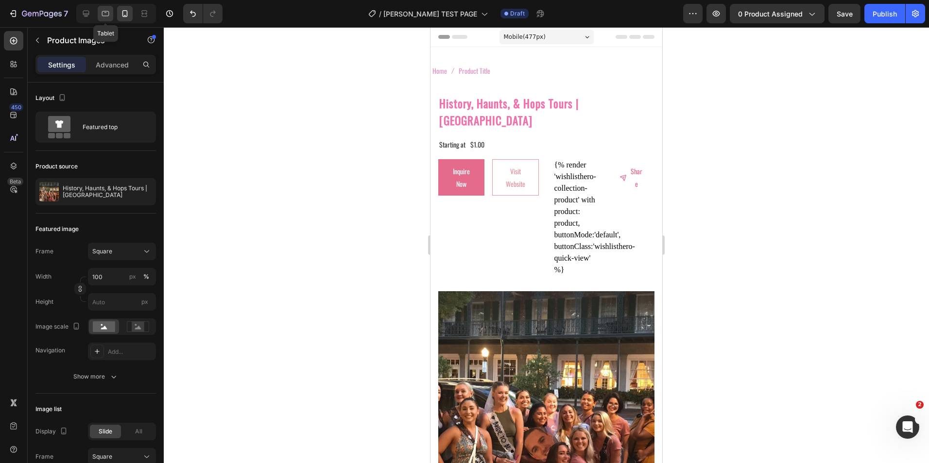
click at [103, 12] on icon at bounding box center [105, 13] width 7 height 5
type input "50"
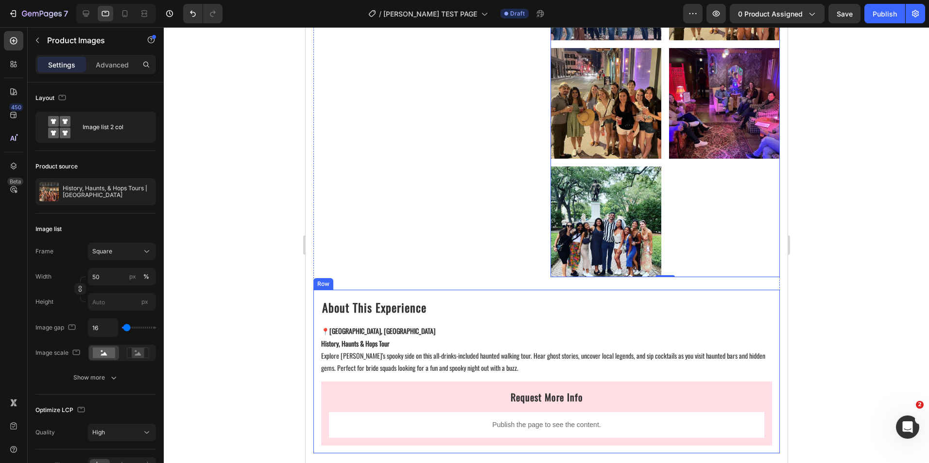
scroll to position [805, 0]
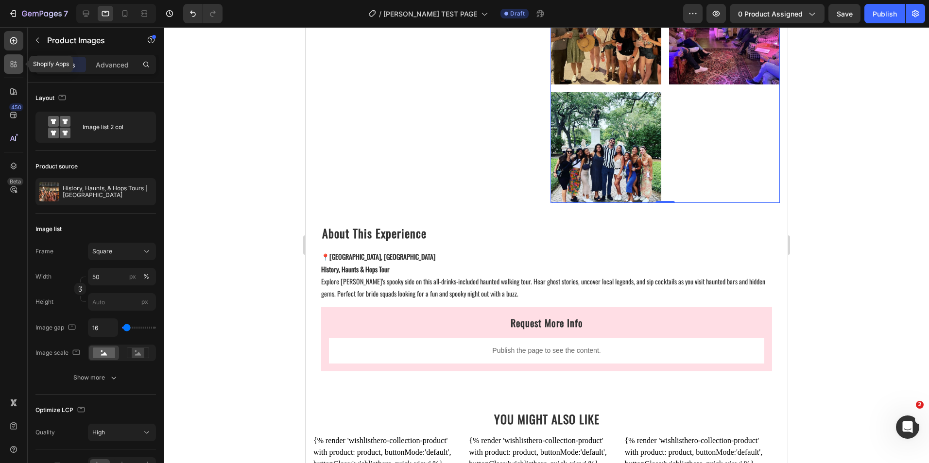
click at [14, 69] on div at bounding box center [13, 63] width 19 height 19
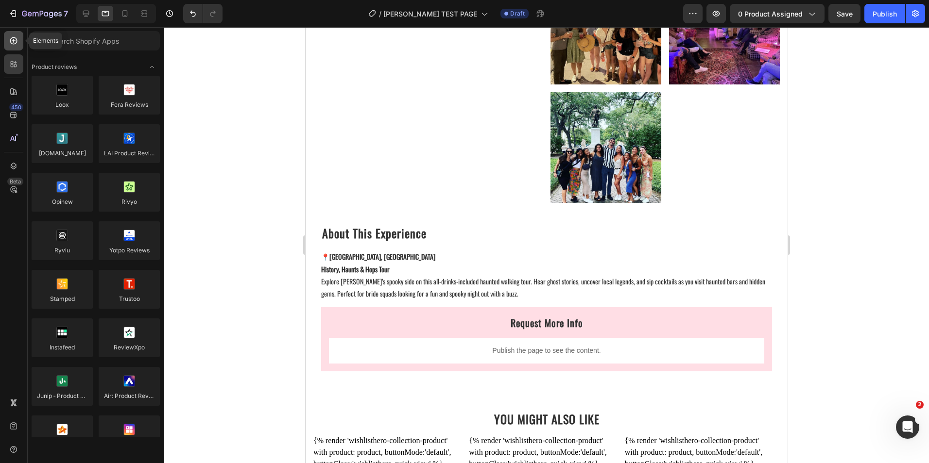
click at [16, 43] on icon at bounding box center [13, 40] width 7 height 7
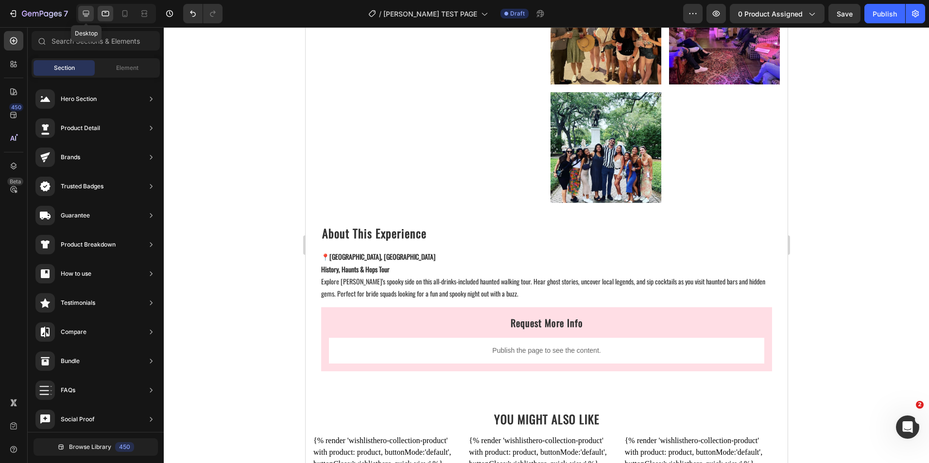
click at [85, 18] on icon at bounding box center [86, 14] width 10 height 10
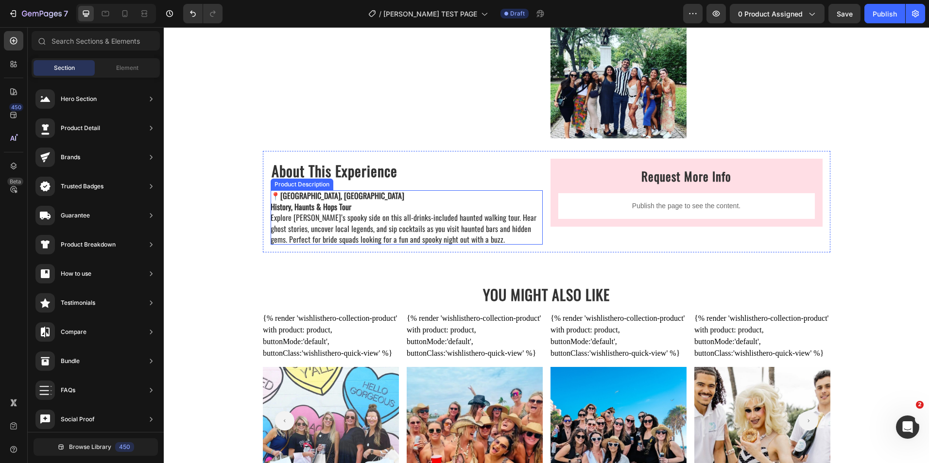
scroll to position [1025, 0]
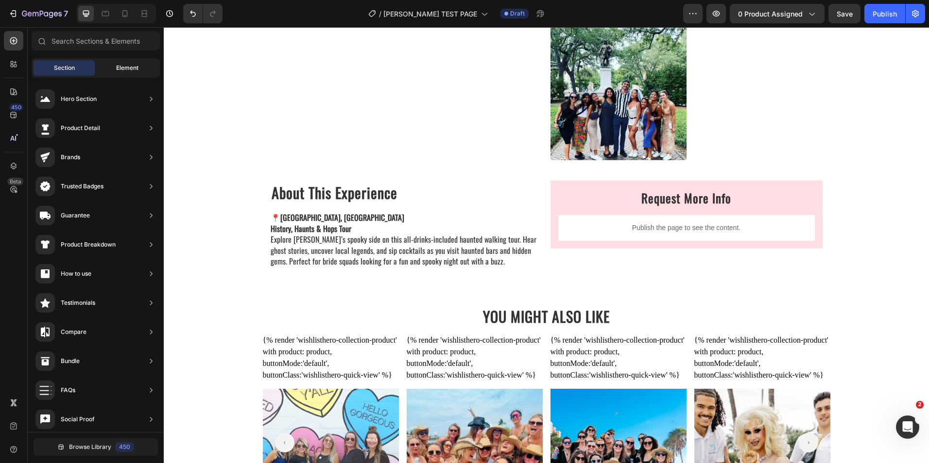
click at [139, 71] on div "Element" at bounding box center [127, 68] width 61 height 16
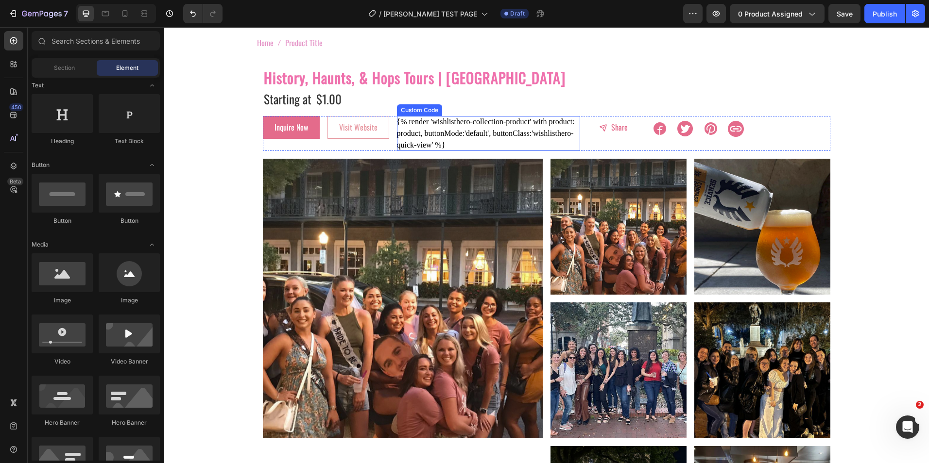
scroll to position [49, 0]
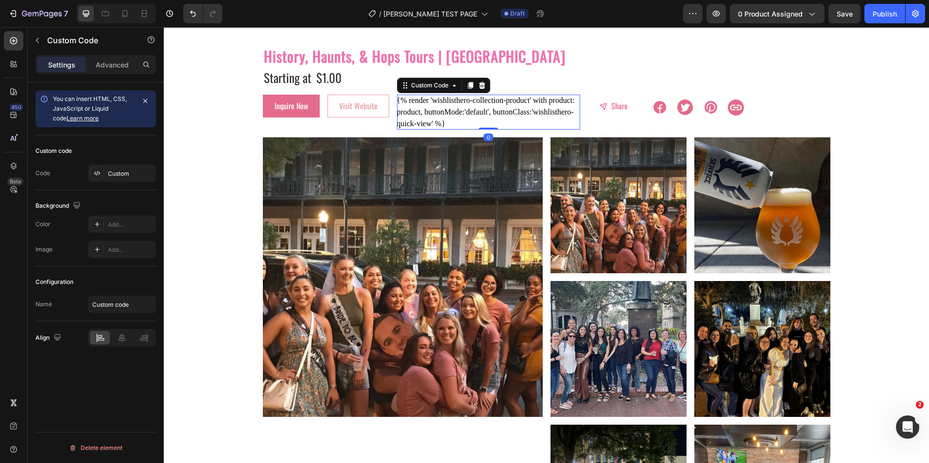
click at [555, 113] on div "{% render 'wishlisthero-collection-product' with product: product, buttonMode:'…" at bounding box center [488, 112] width 183 height 35
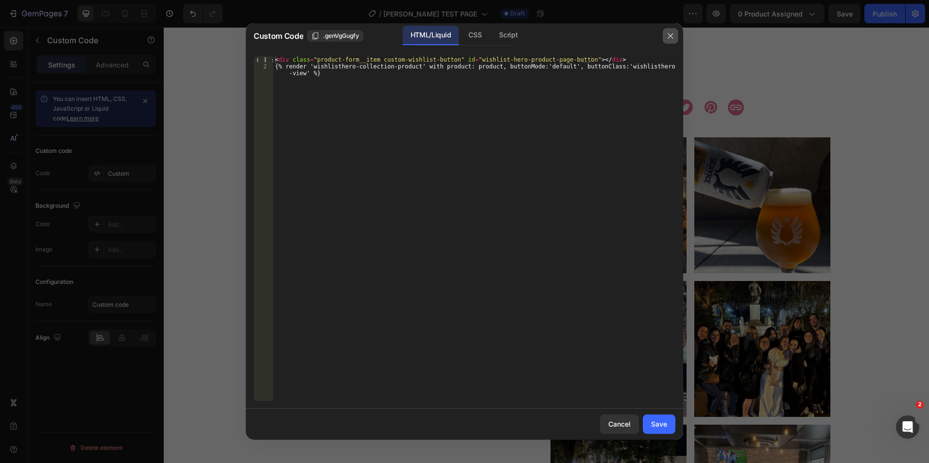
click at [670, 37] on icon "button" at bounding box center [671, 36] width 8 height 8
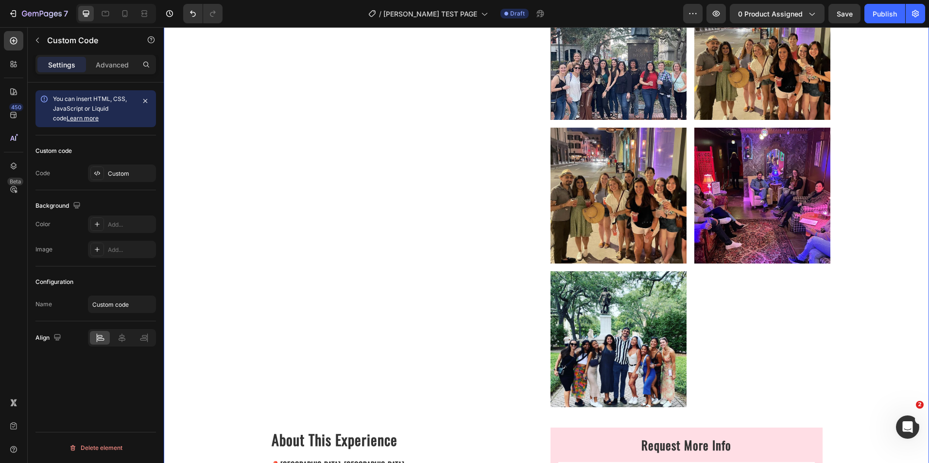
scroll to position [875, 0]
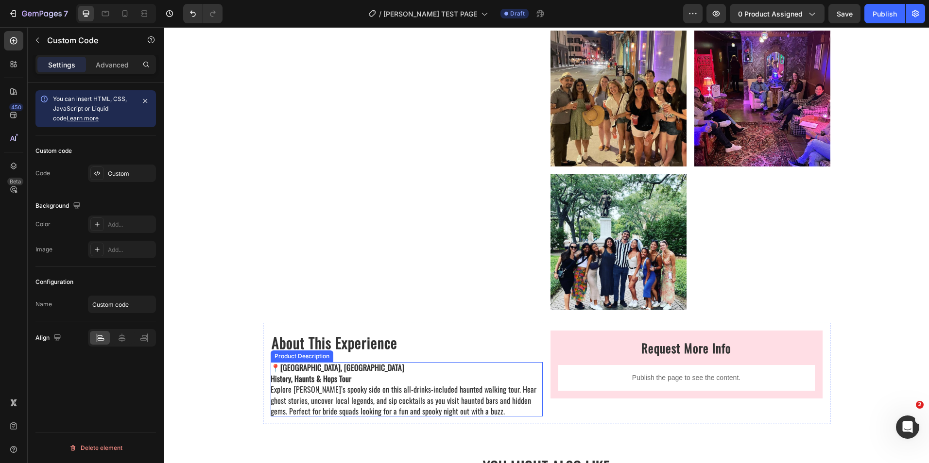
click at [280, 370] on strong "[GEOGRAPHIC_DATA], [GEOGRAPHIC_DATA]" at bounding box center [342, 368] width 124 height 12
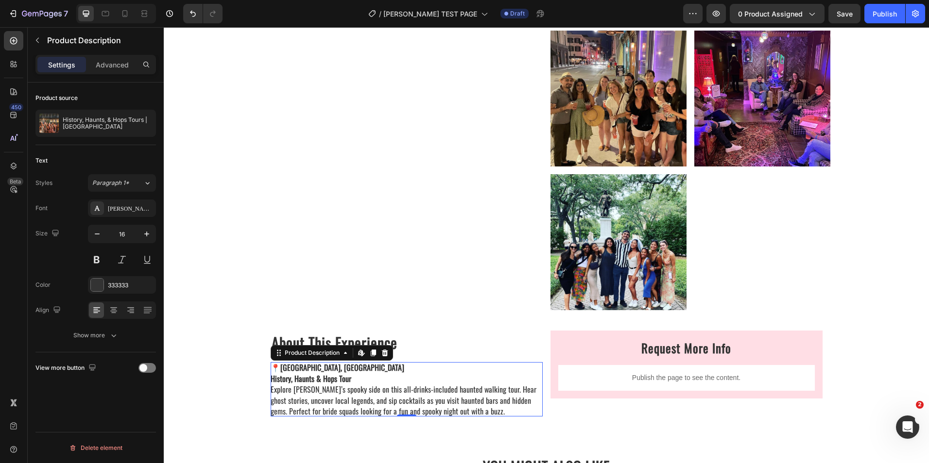
click at [294, 366] on strong "[GEOGRAPHIC_DATA], [GEOGRAPHIC_DATA]" at bounding box center [342, 368] width 124 height 12
click at [275, 350] on icon at bounding box center [279, 353] width 8 height 8
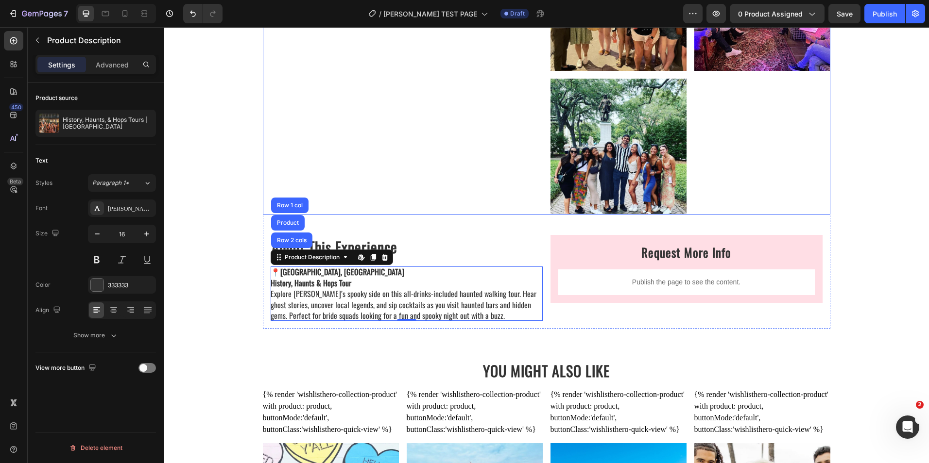
scroll to position [972, 0]
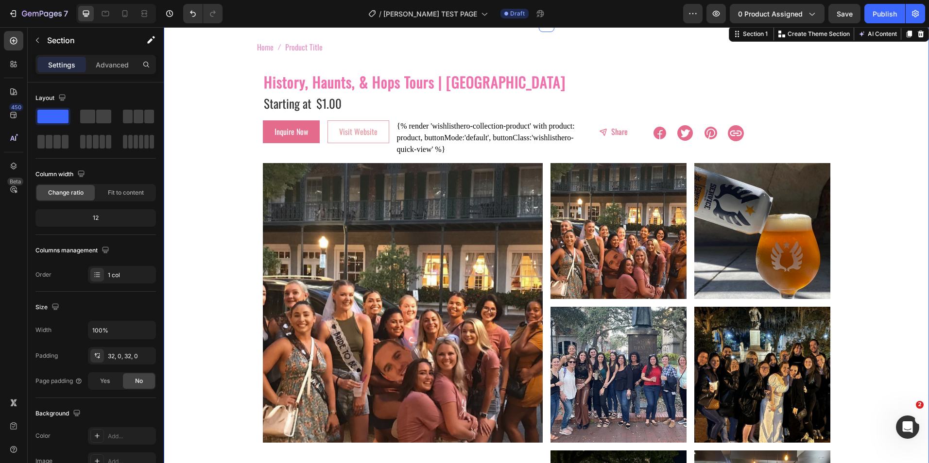
scroll to position [0, 0]
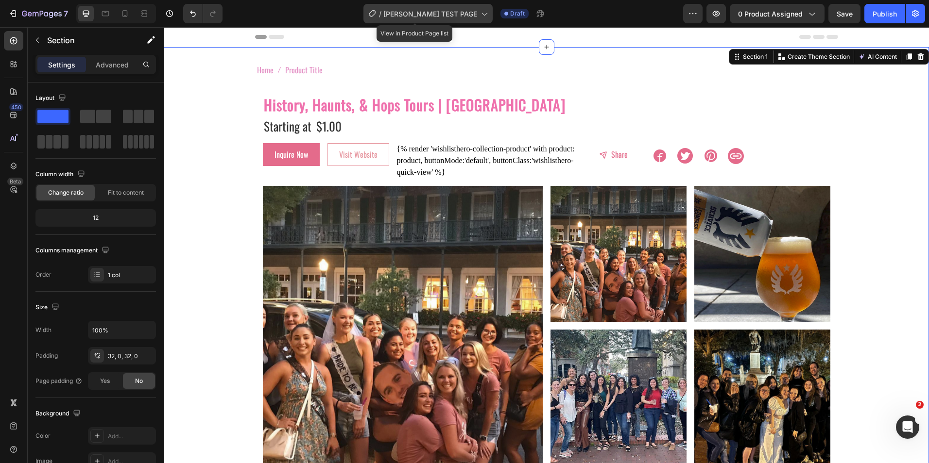
click at [479, 17] on icon at bounding box center [484, 14] width 10 height 10
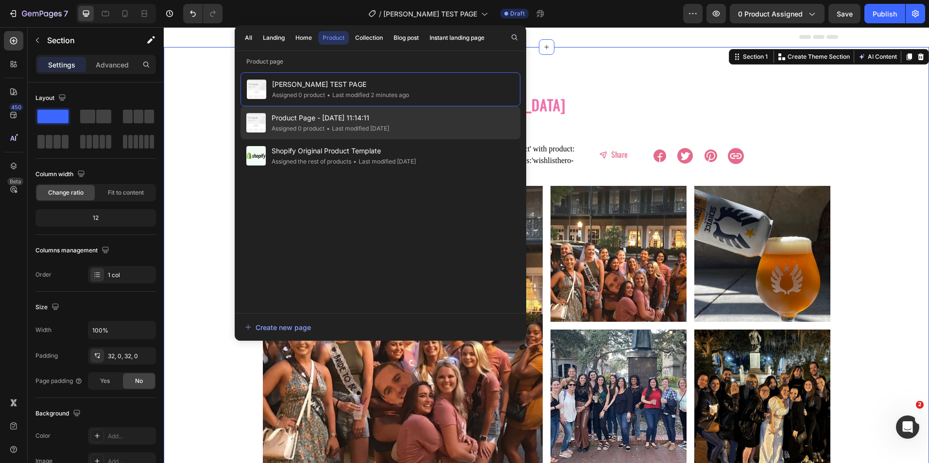
click at [384, 128] on div "• Last modified [DATE]" at bounding box center [357, 129] width 65 height 10
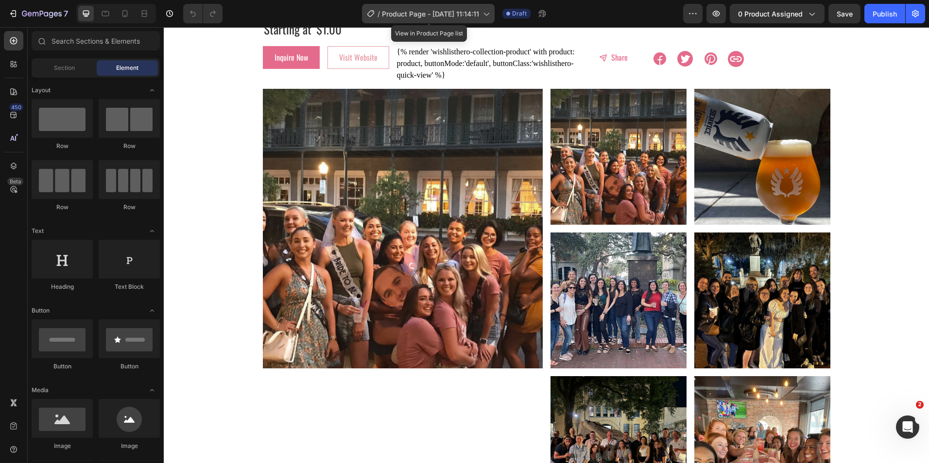
click at [456, 10] on span "Product Page - [DATE] 11:14:11" at bounding box center [430, 14] width 97 height 10
